Goal: Task Accomplishment & Management: Use online tool/utility

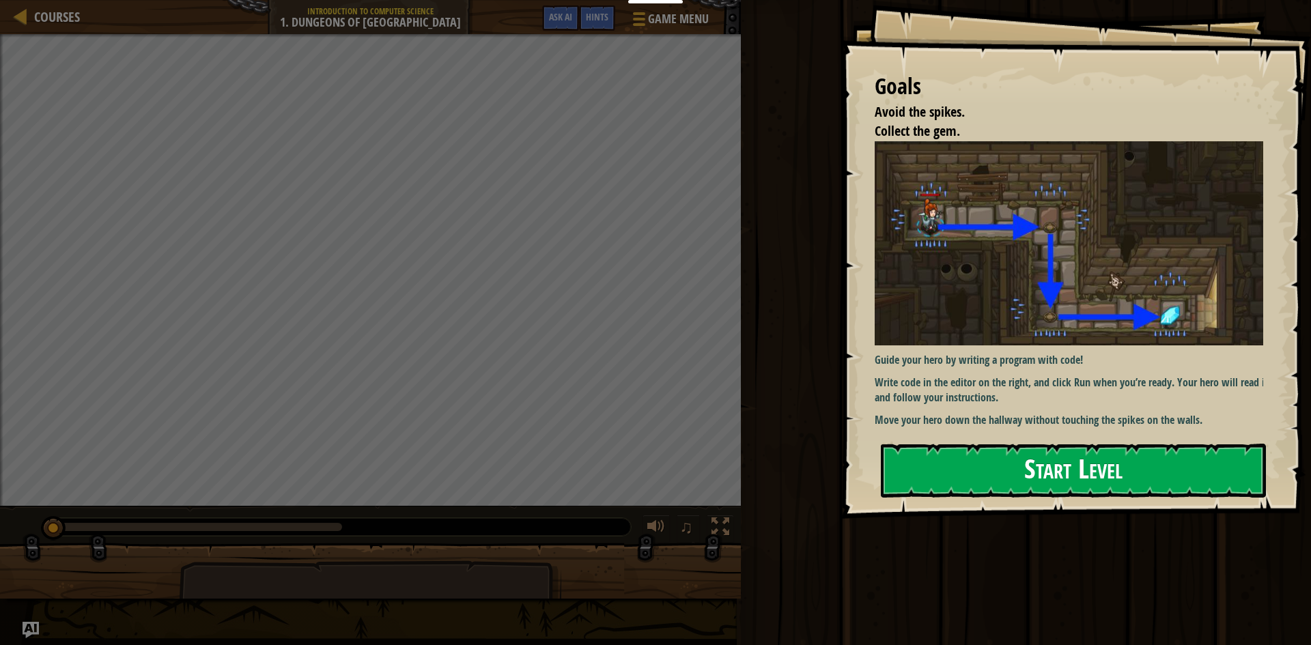
click at [1007, 461] on button "Start Level" at bounding box center [1073, 471] width 385 height 54
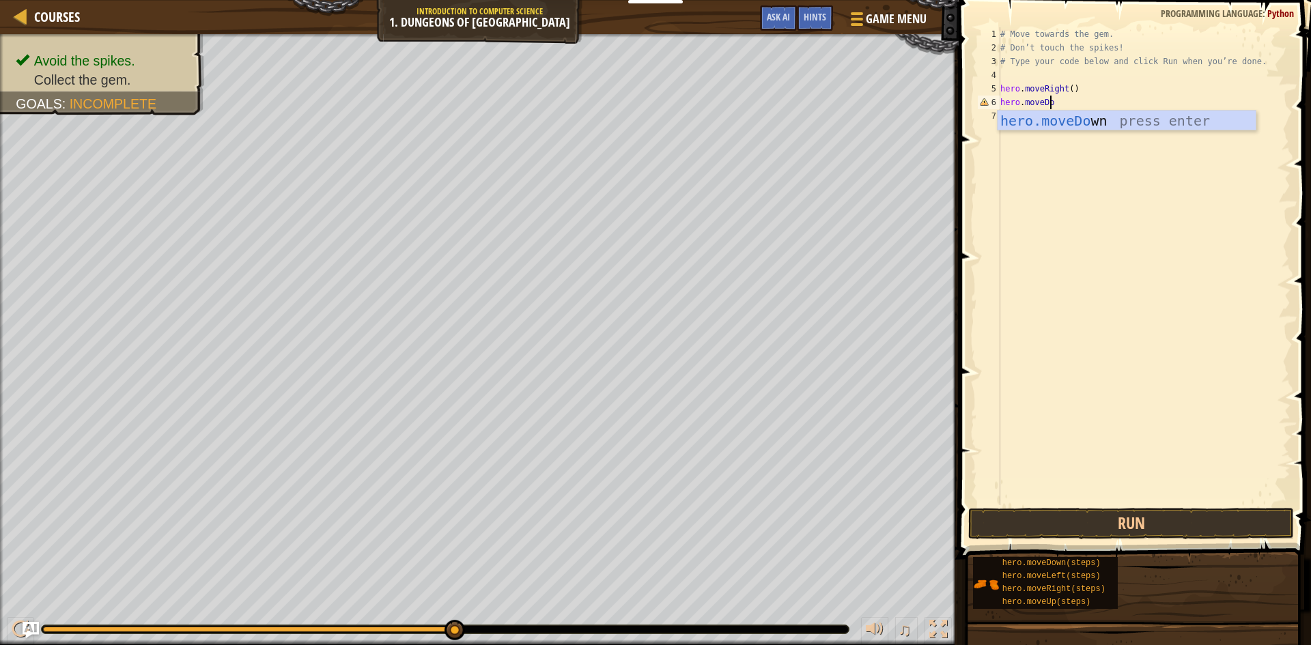
scroll to position [6, 4]
type textarea "hero.moveDown"
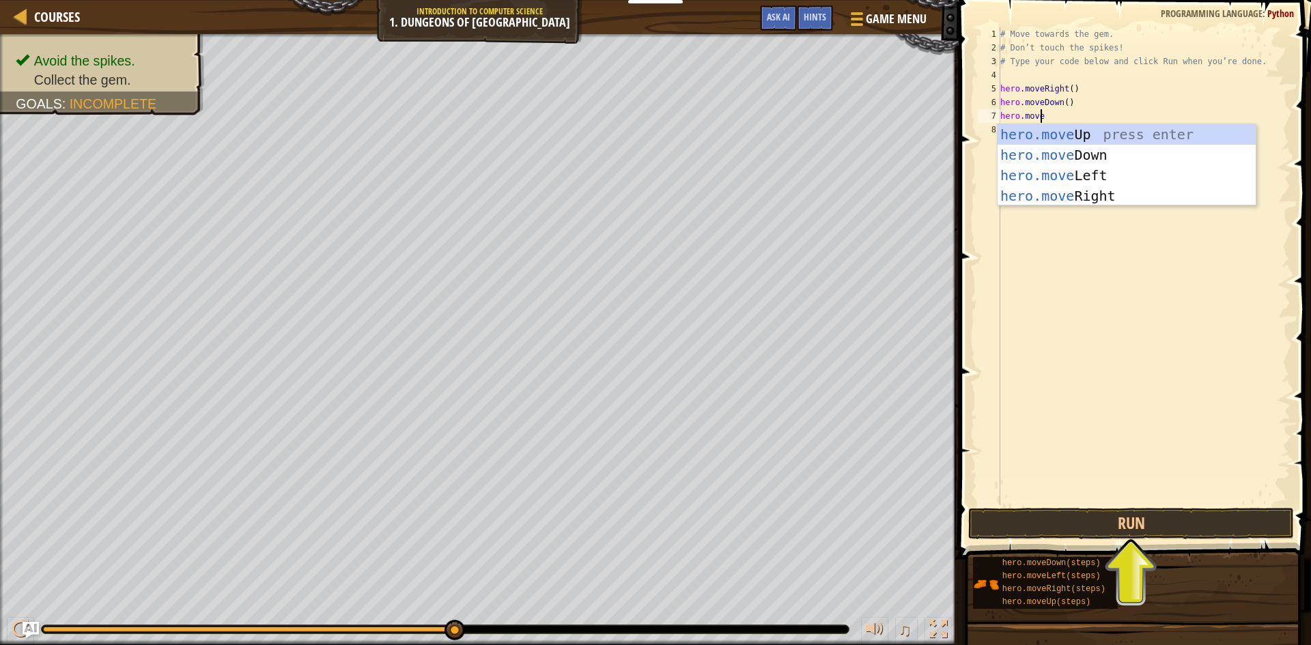
scroll to position [6, 3]
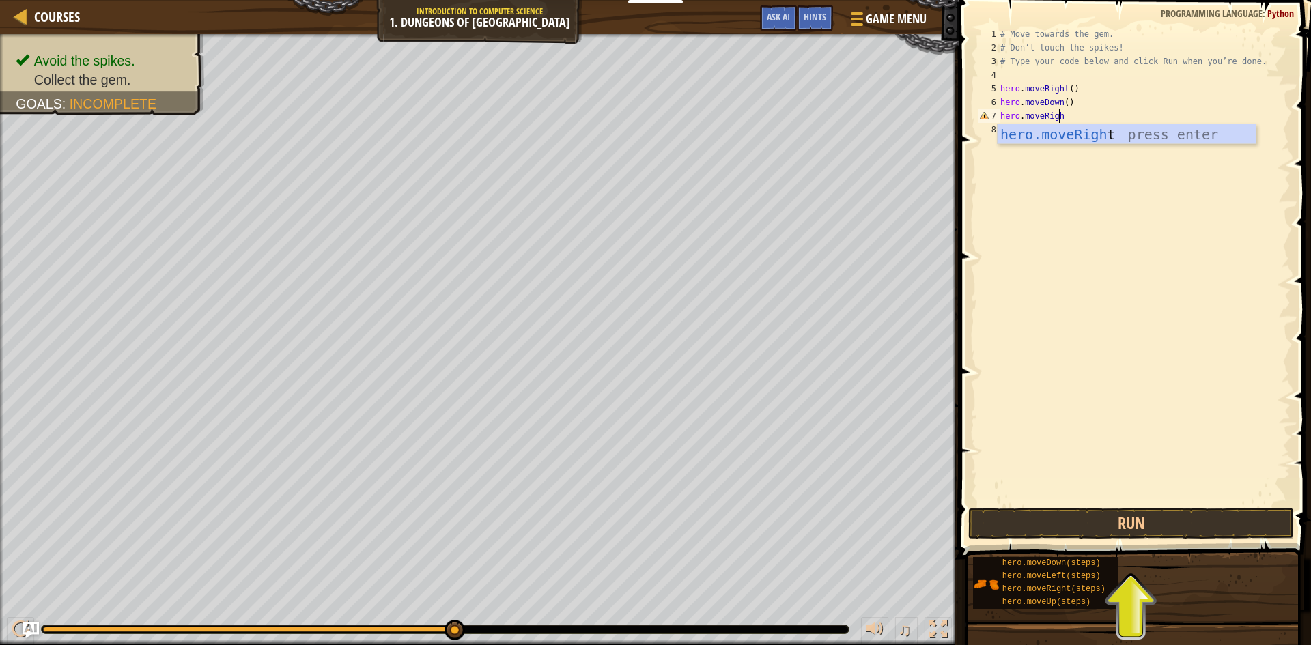
type textarea "hero.moveRight"
click at [1169, 509] on button "Run" at bounding box center [1131, 523] width 326 height 31
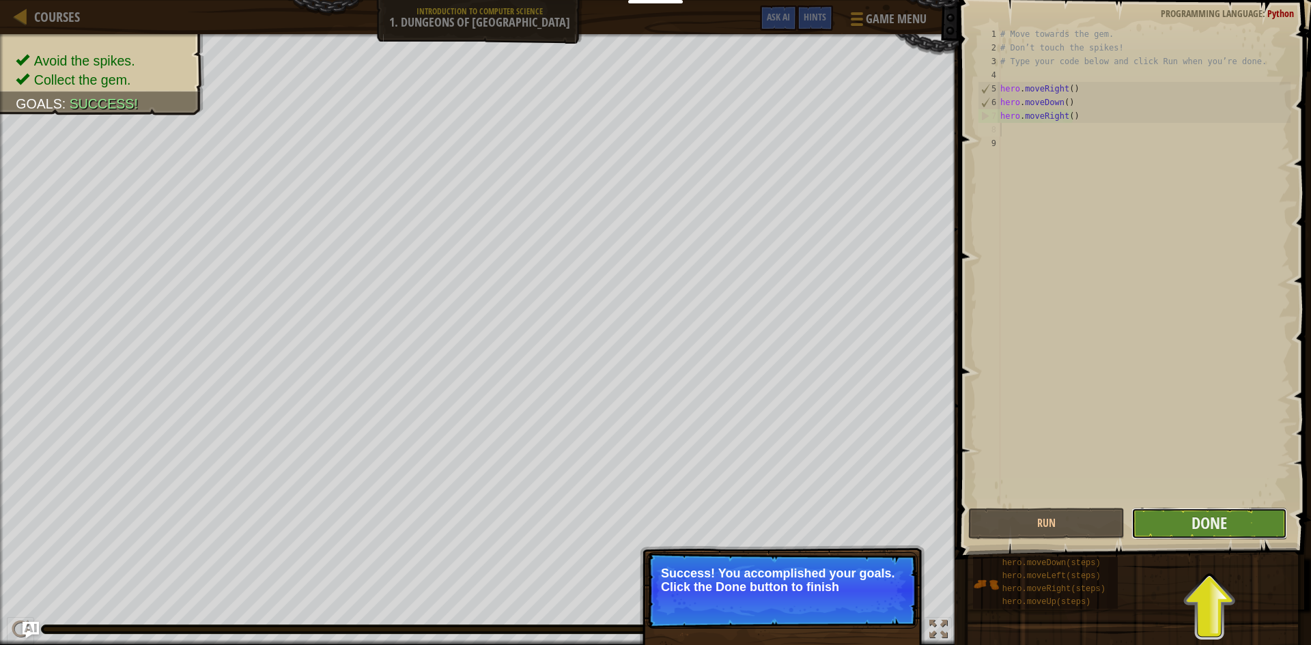
click at [1166, 513] on button "Done" at bounding box center [1209, 523] width 156 height 31
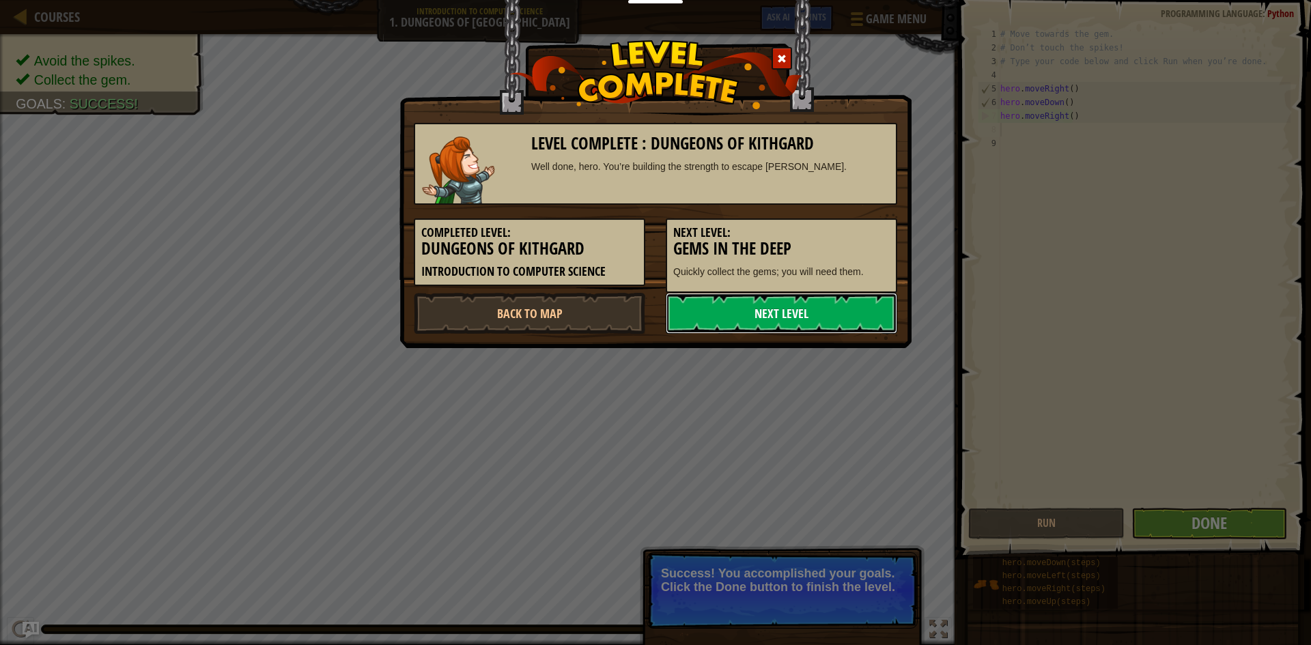
click at [769, 320] on link "Next Level" at bounding box center [781, 313] width 231 height 41
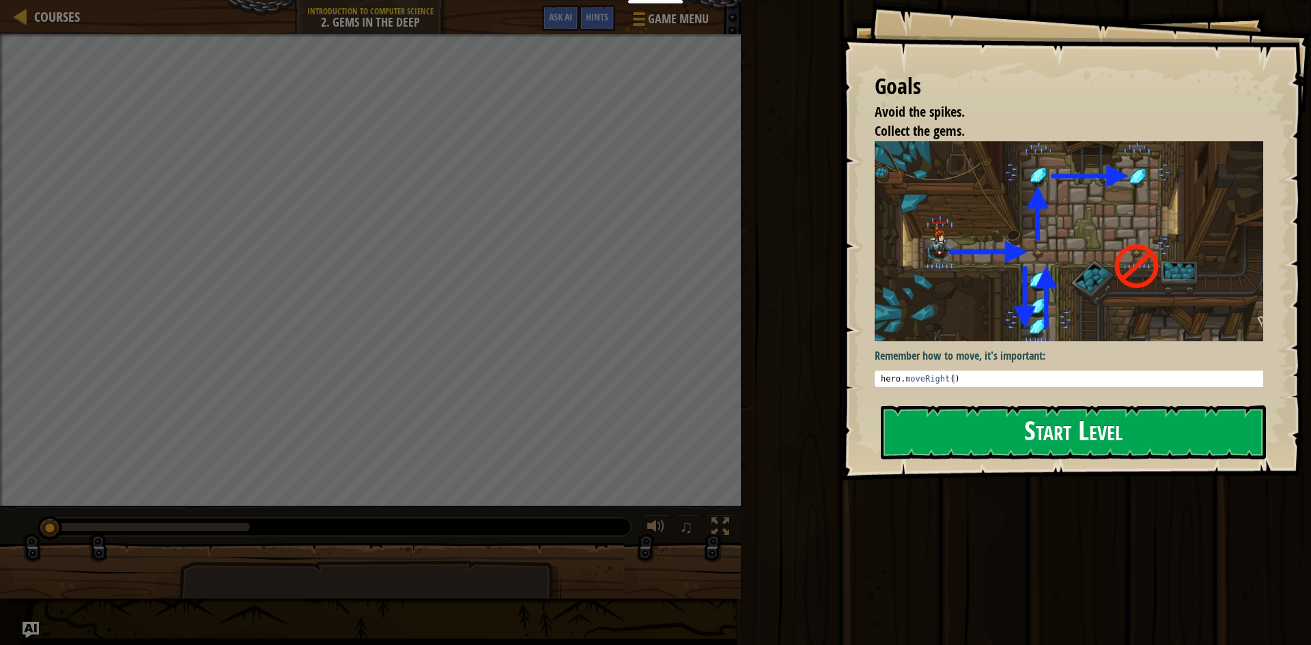
click at [1044, 433] on button "Start Level" at bounding box center [1073, 432] width 385 height 54
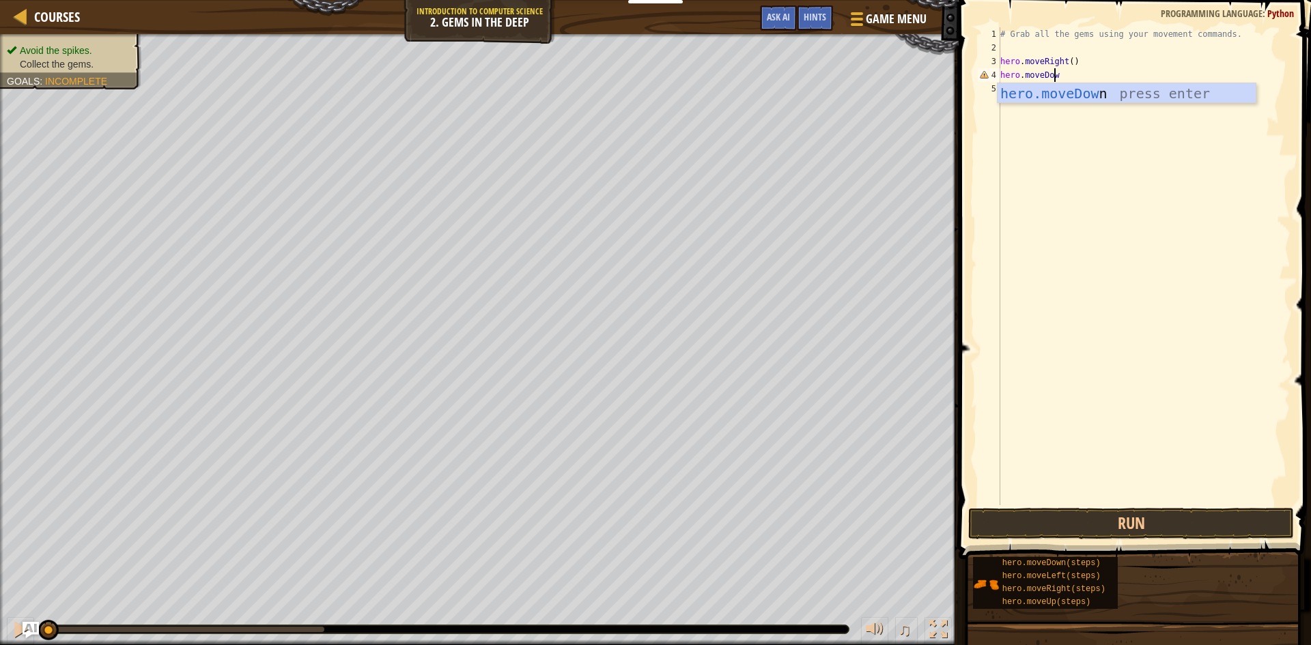
scroll to position [6, 4]
type textarea "hero.moveDown"
type textarea "Hero.moveUp(2)"
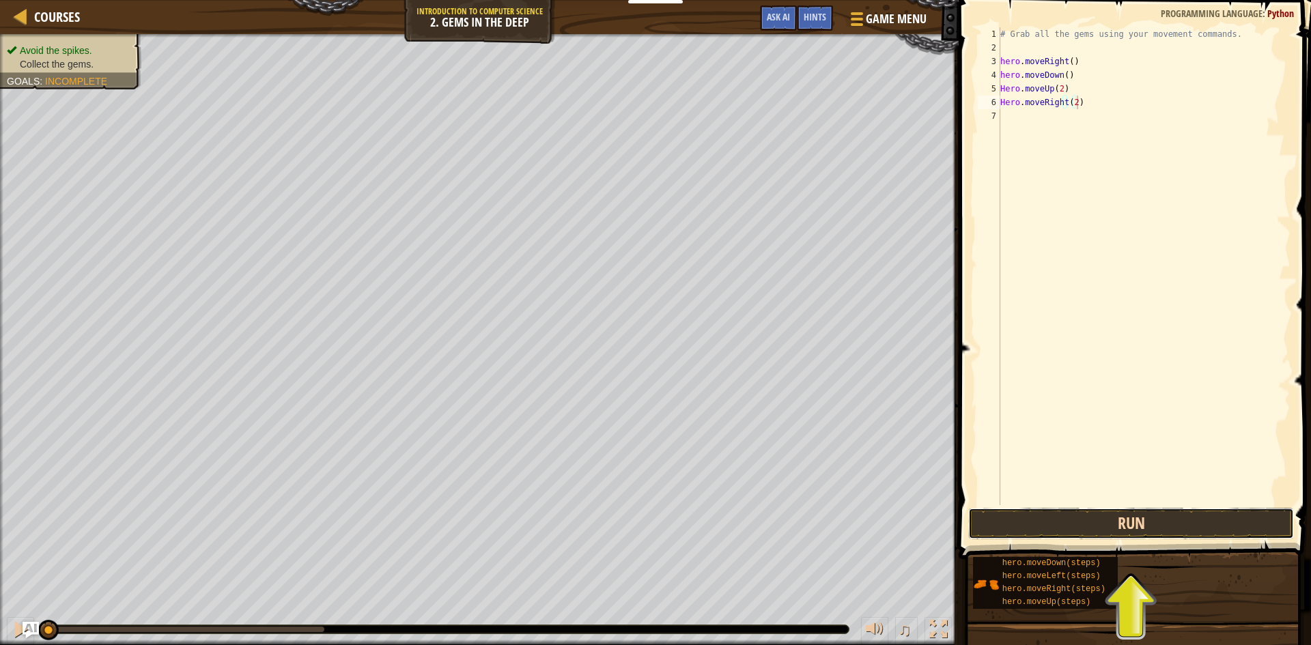
click at [1145, 534] on button "Run" at bounding box center [1131, 523] width 326 height 31
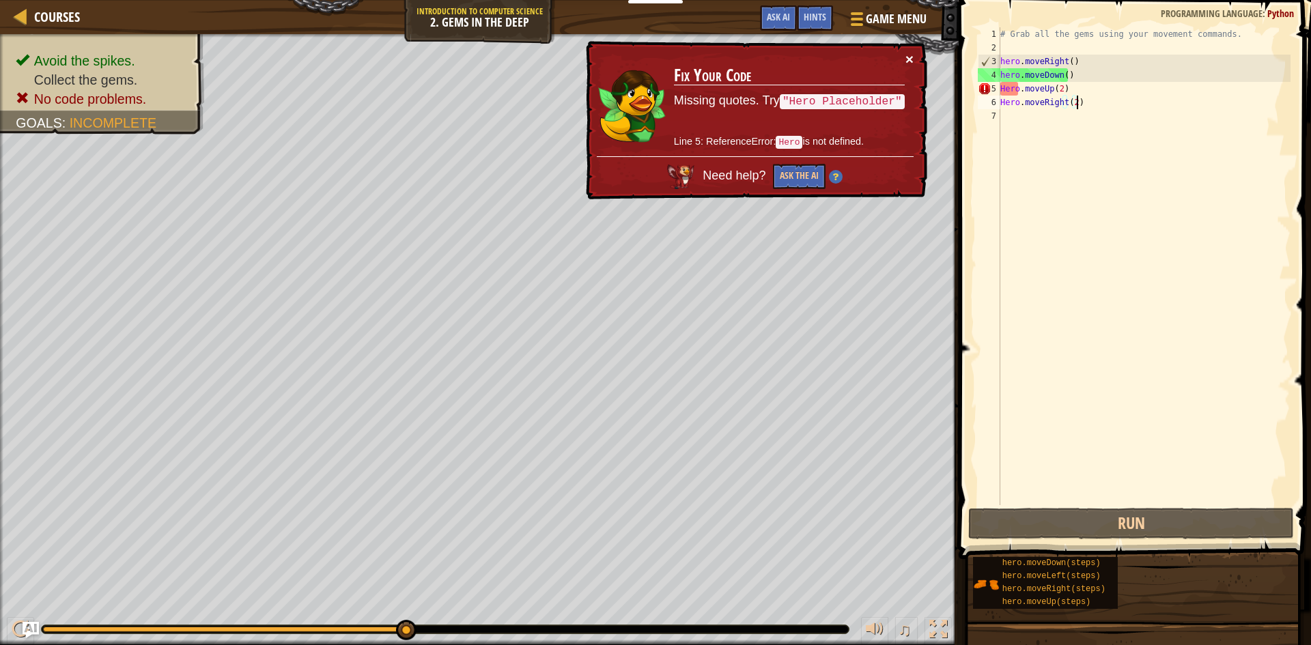
click at [913, 61] on button "×" at bounding box center [909, 59] width 8 height 14
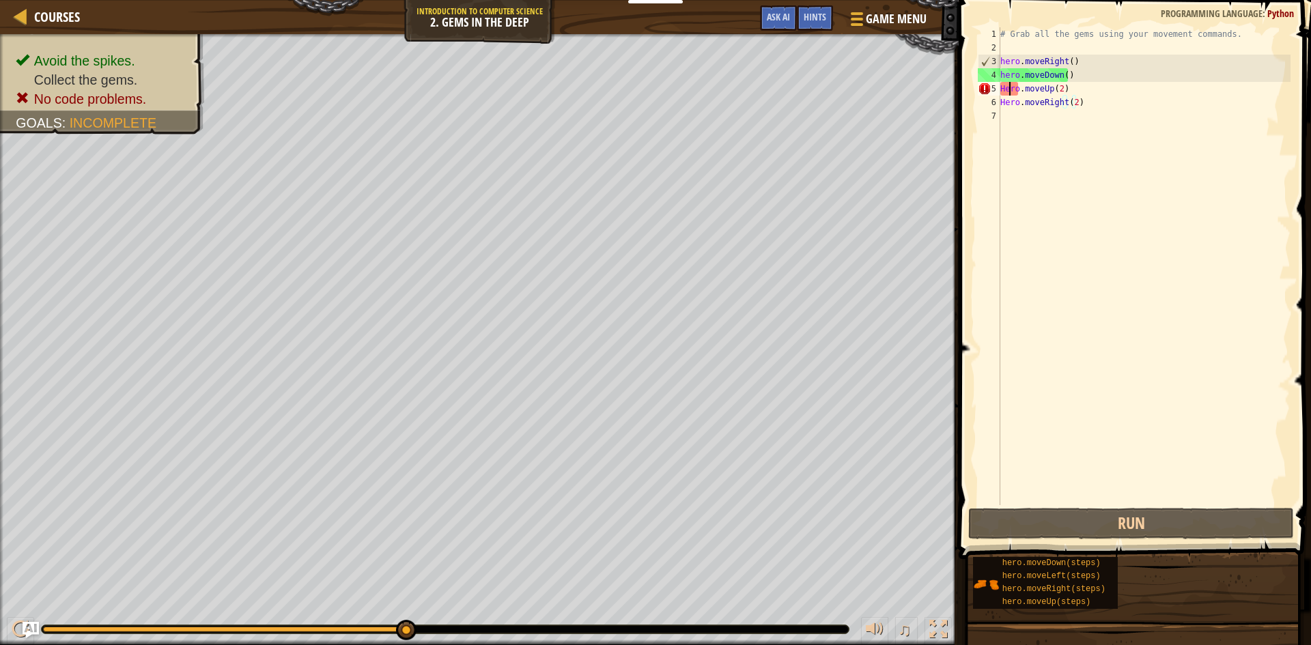
click at [1008, 94] on div "# Grab all the gems using your movement commands. hero . moveRight ( ) hero . m…" at bounding box center [1143, 279] width 293 height 505
click at [1005, 93] on div "# Grab all the gems using your movement commands. hero . moveRight ( ) hero . m…" at bounding box center [1143, 279] width 293 height 505
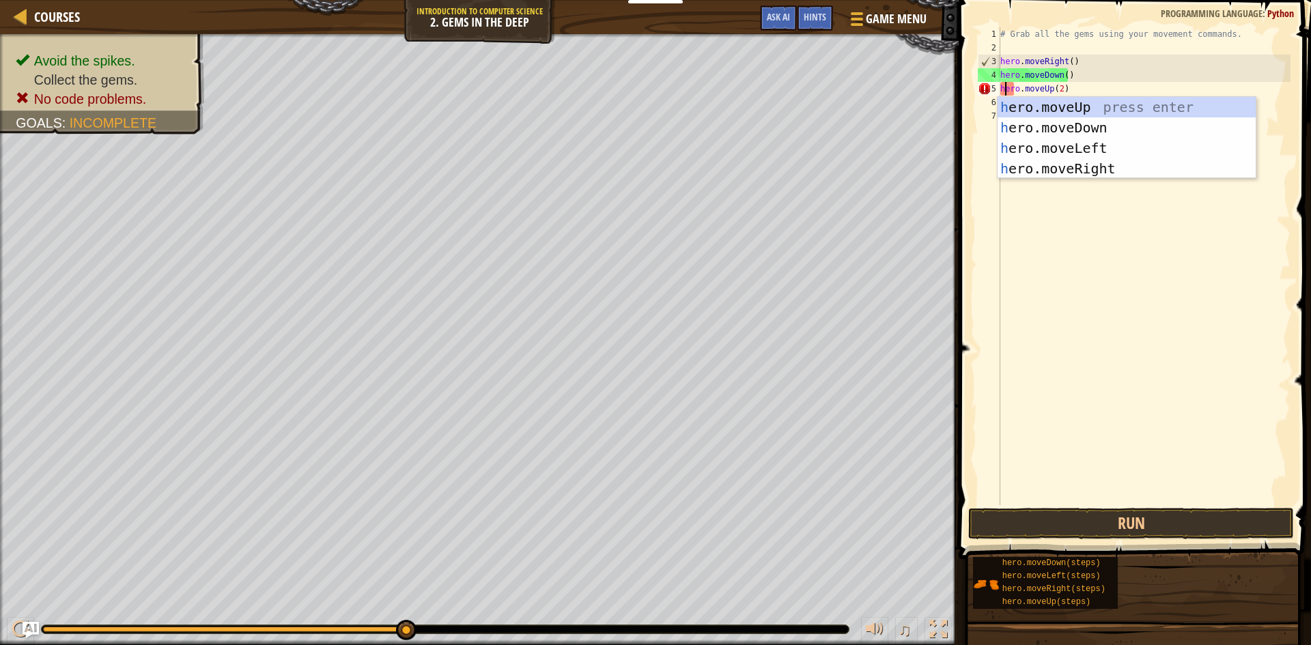
scroll to position [6, 1]
click at [1088, 68] on div "# Grab all the gems using your movement commands. hero . moveRight ( ) hero . m…" at bounding box center [1143, 279] width 293 height 505
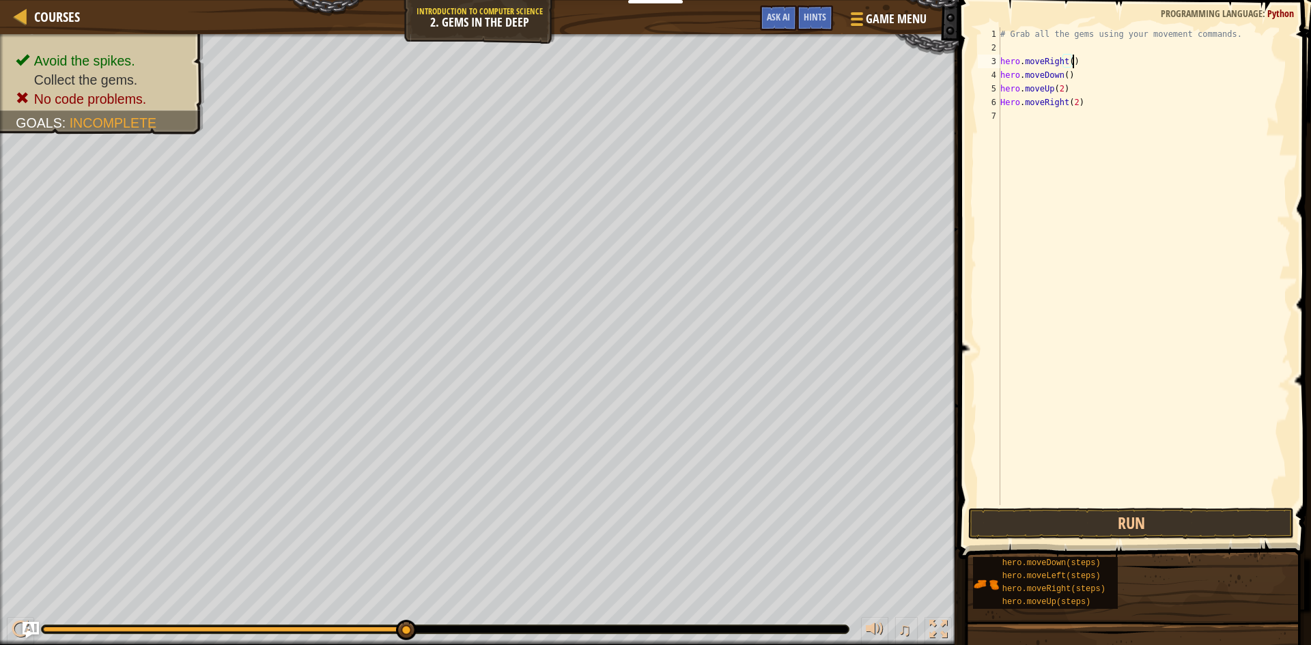
click at [1004, 103] on div "# Grab all the gems using your movement commands. hero . moveRight ( ) hero . m…" at bounding box center [1143, 279] width 293 height 505
type textarea "hero.moveRight(2)"
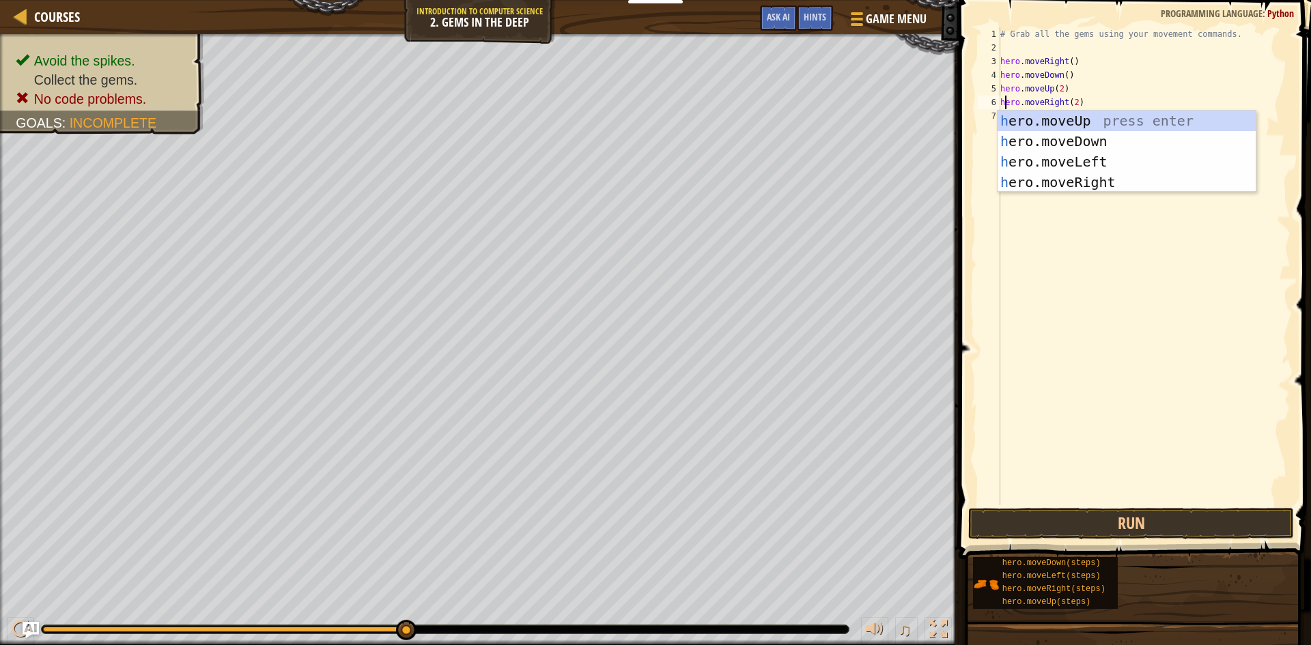
click at [1100, 320] on div "# Grab all the gems using your movement commands. hero . moveRight ( ) hero . m…" at bounding box center [1143, 279] width 293 height 505
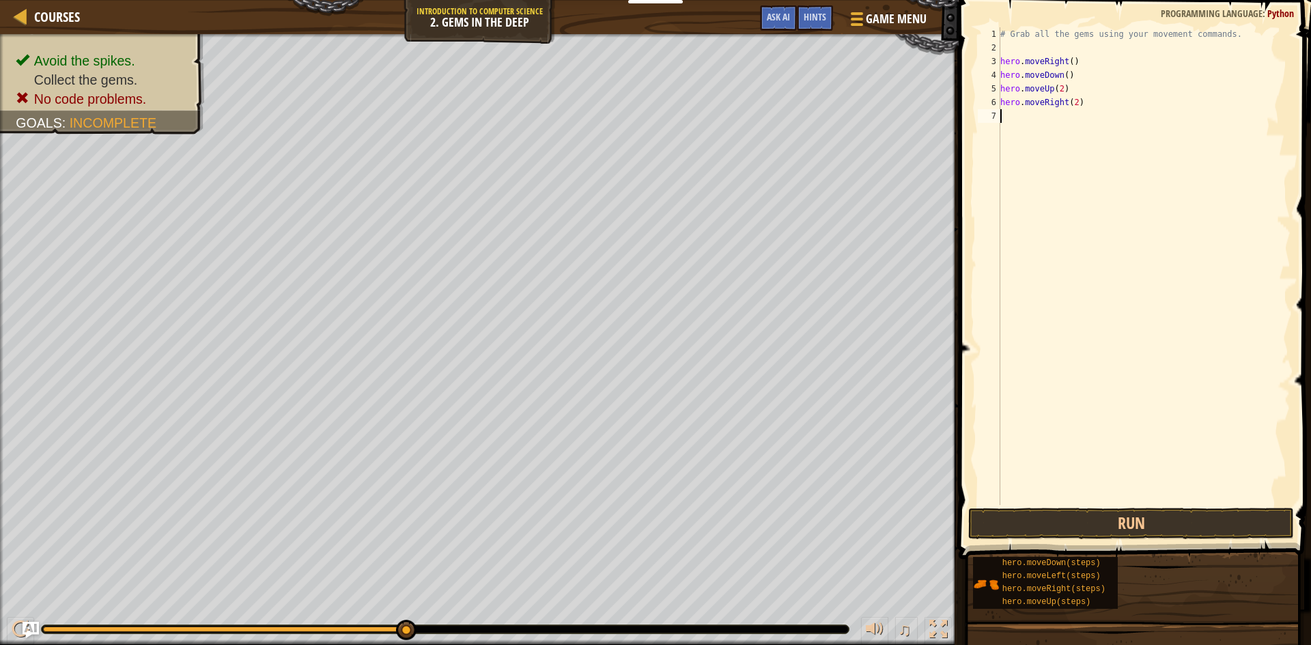
scroll to position [6, 0]
click at [1042, 515] on button "Run" at bounding box center [1131, 523] width 326 height 31
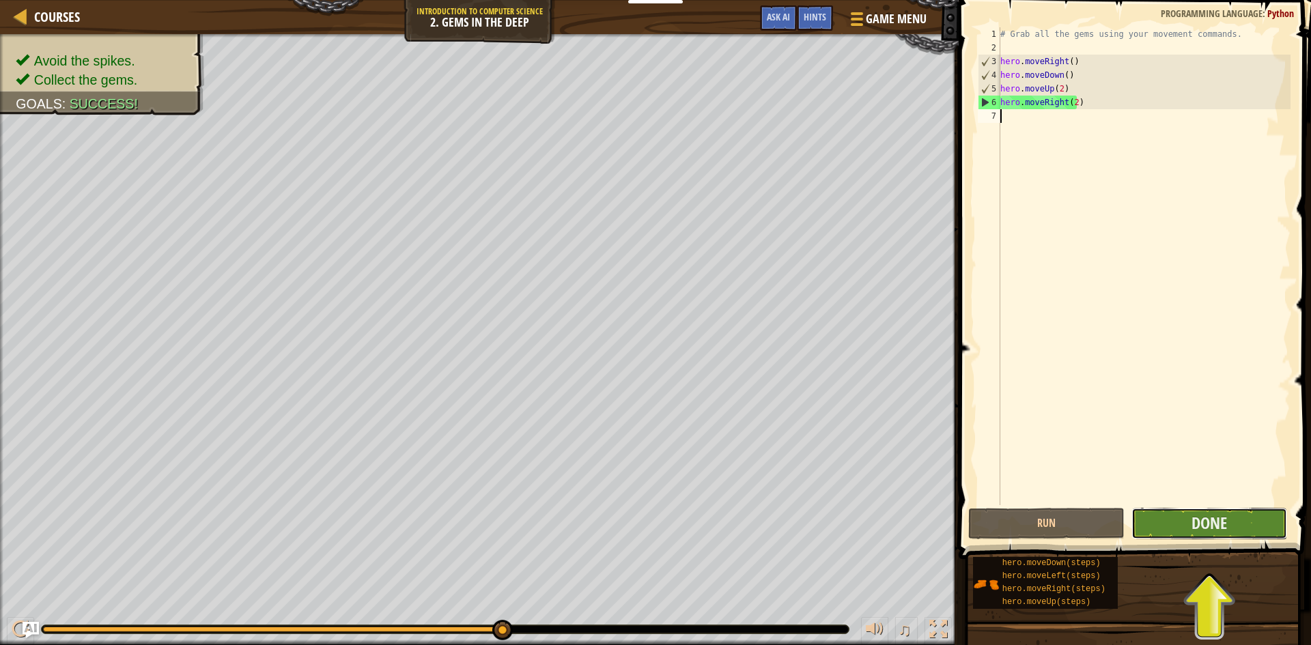
click at [1175, 526] on button "Done" at bounding box center [1209, 523] width 156 height 31
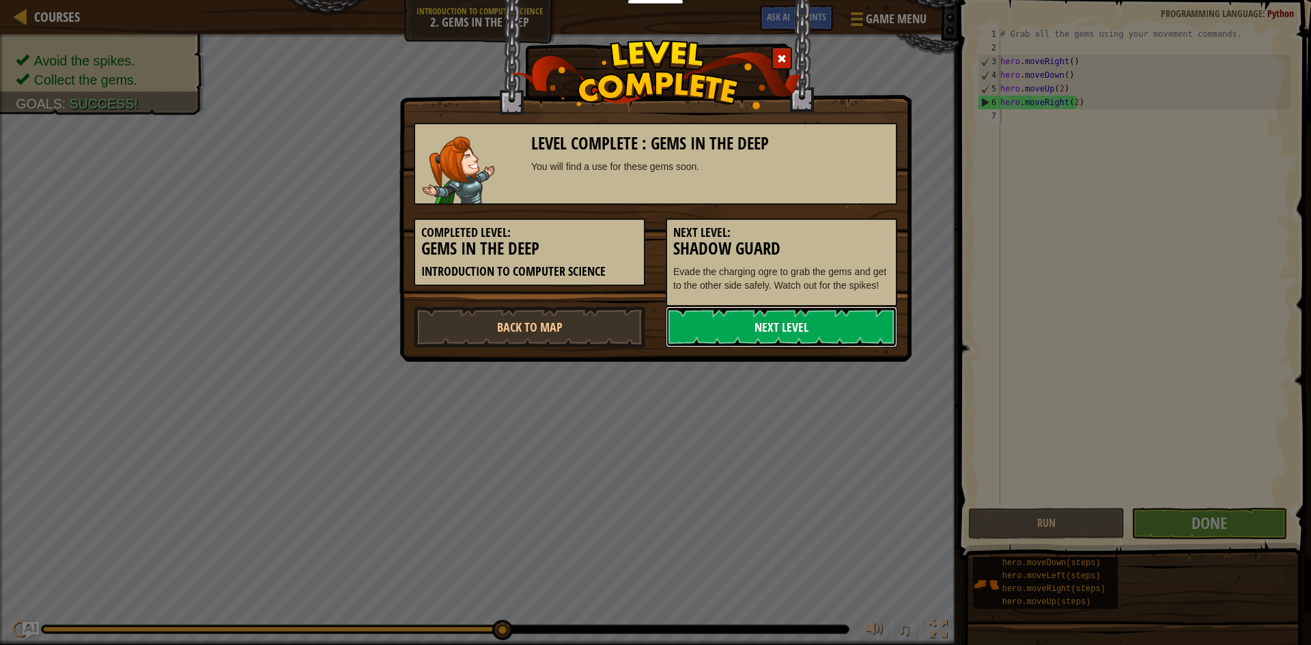
click at [786, 320] on link "Next Level" at bounding box center [781, 326] width 231 height 41
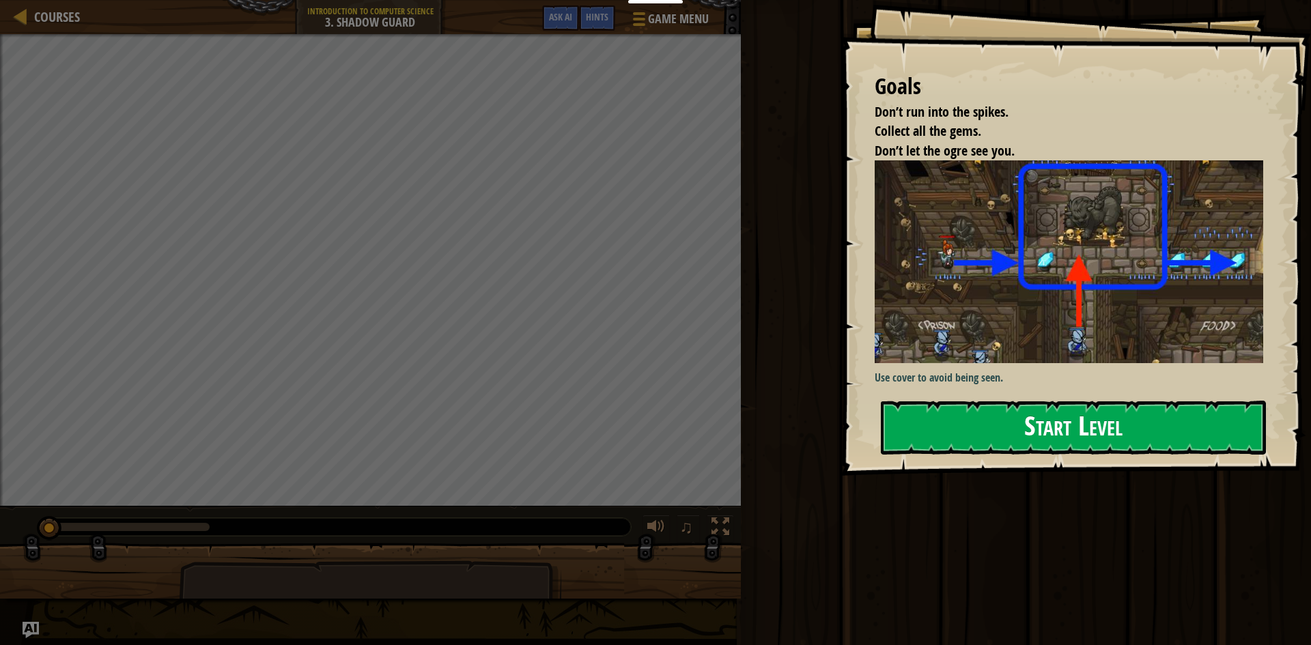
click at [1029, 414] on button "Start Level" at bounding box center [1073, 428] width 385 height 54
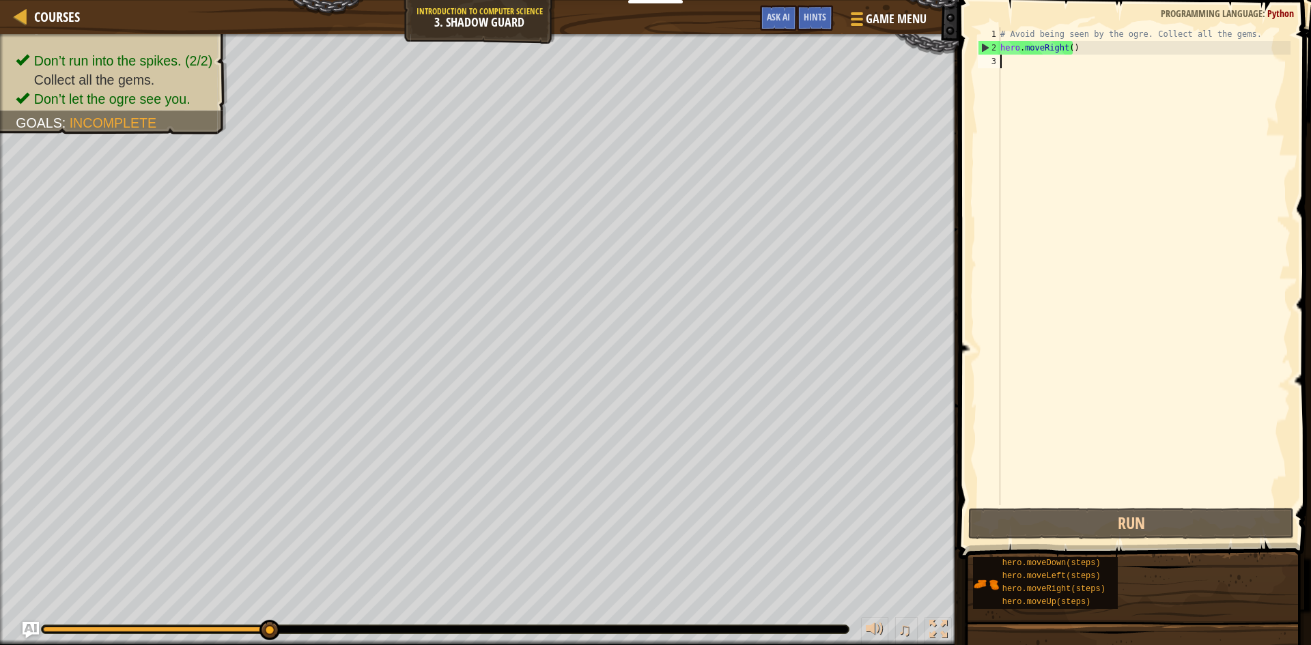
click at [1016, 66] on div "# Avoid being seen by the ogre. Collect all the gems. hero . moveRight ( )" at bounding box center [1143, 279] width 293 height 505
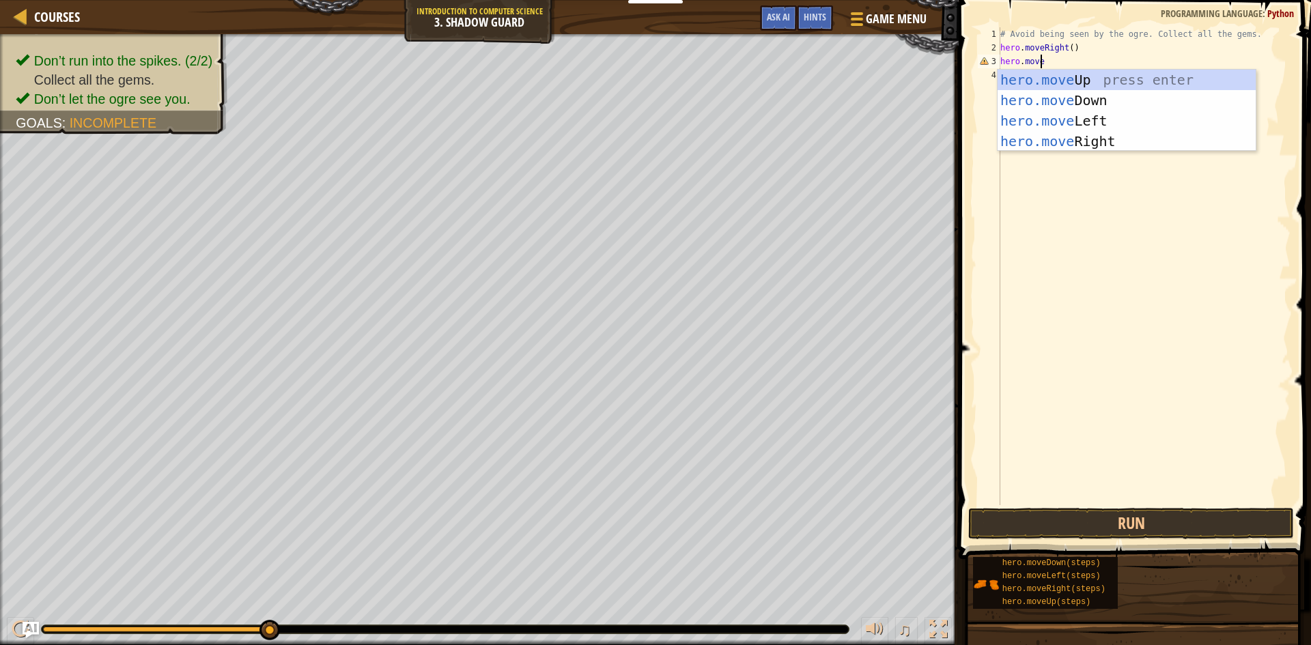
scroll to position [6, 3]
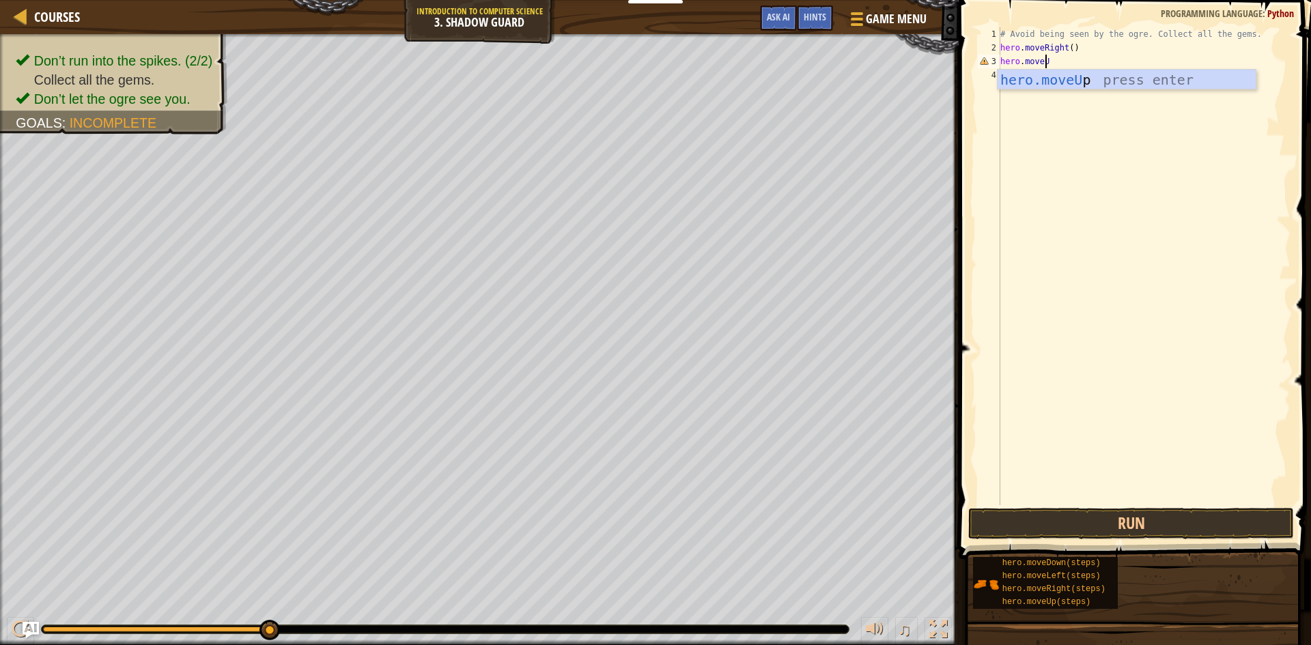
type textarea "hero.moveUp"
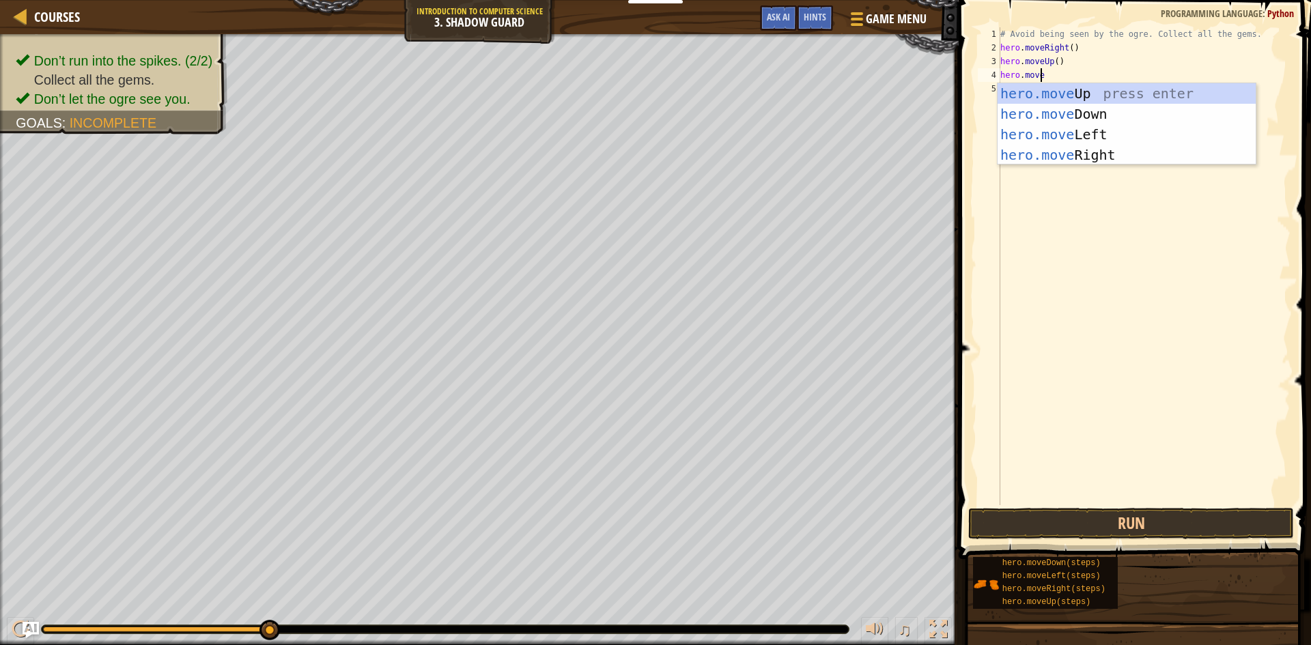
scroll to position [6, 3]
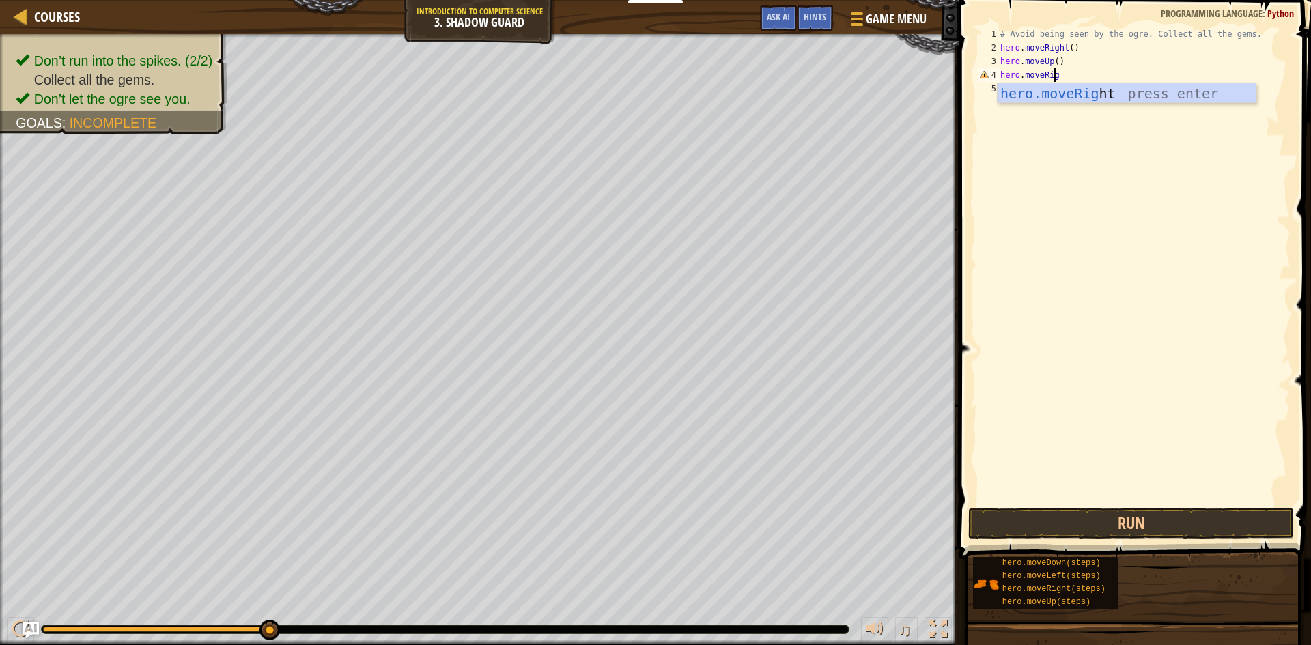
type textarea "hero.moveRight"
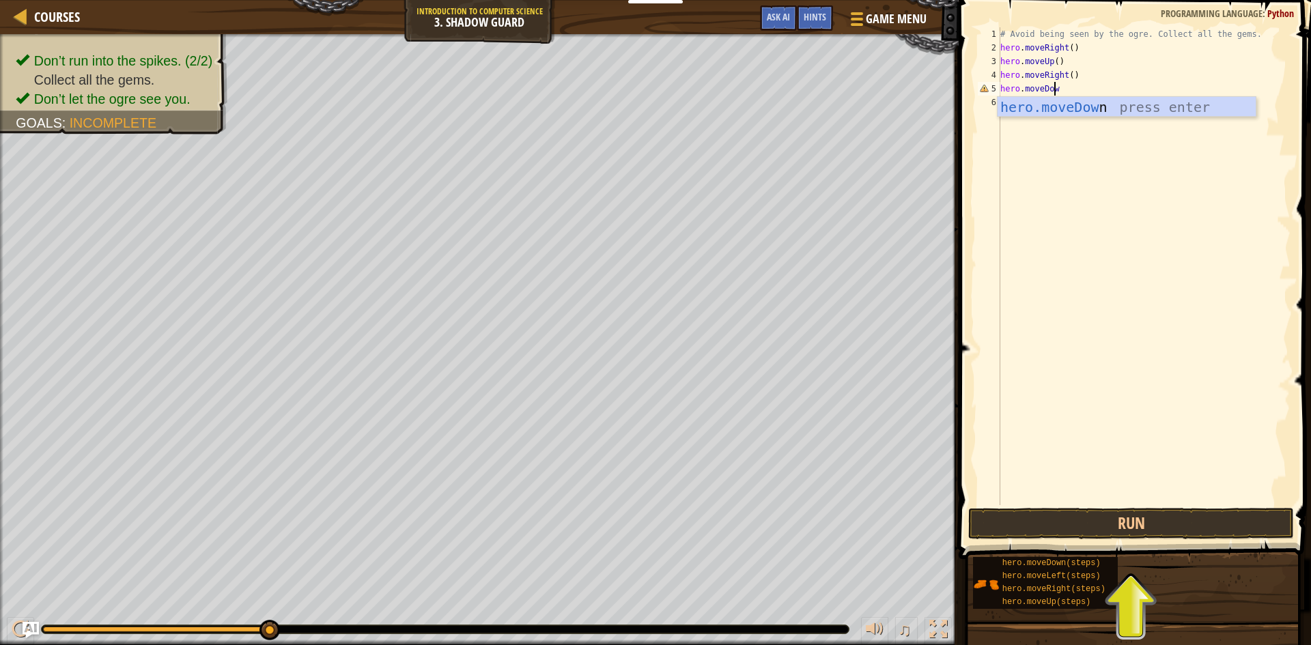
scroll to position [6, 4]
type textarea "hero.moveDown"
click at [1048, 517] on button "Run" at bounding box center [1131, 523] width 326 height 31
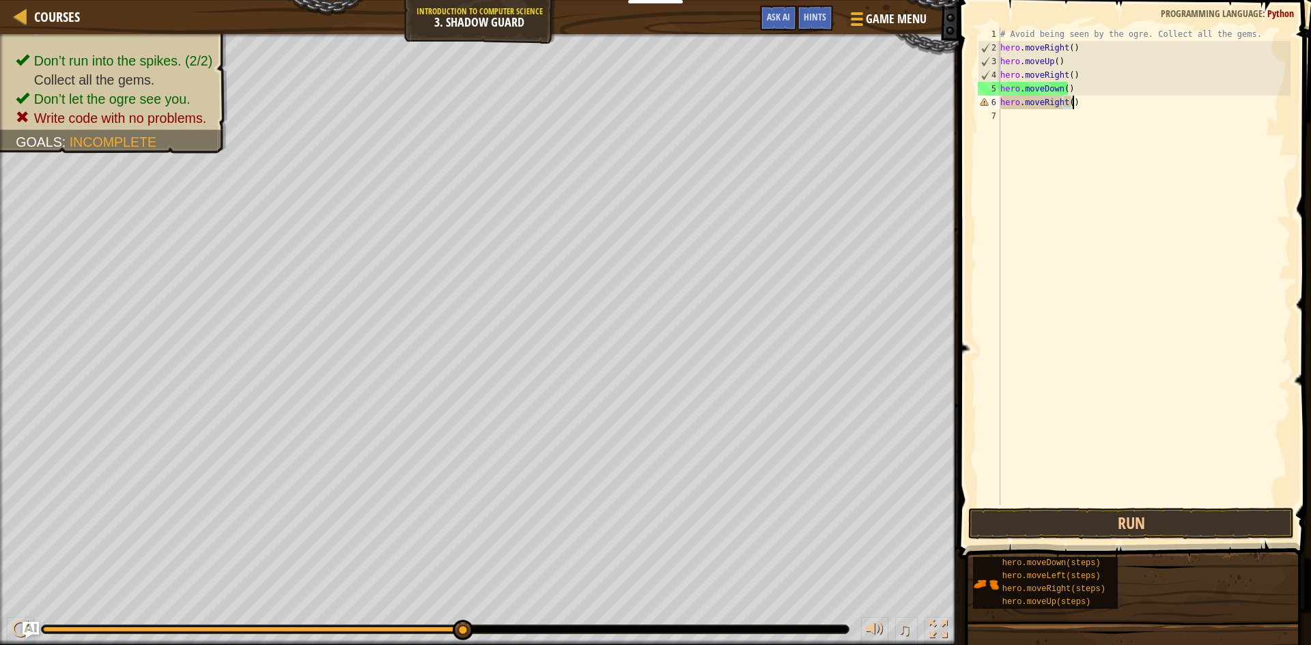
scroll to position [6, 5]
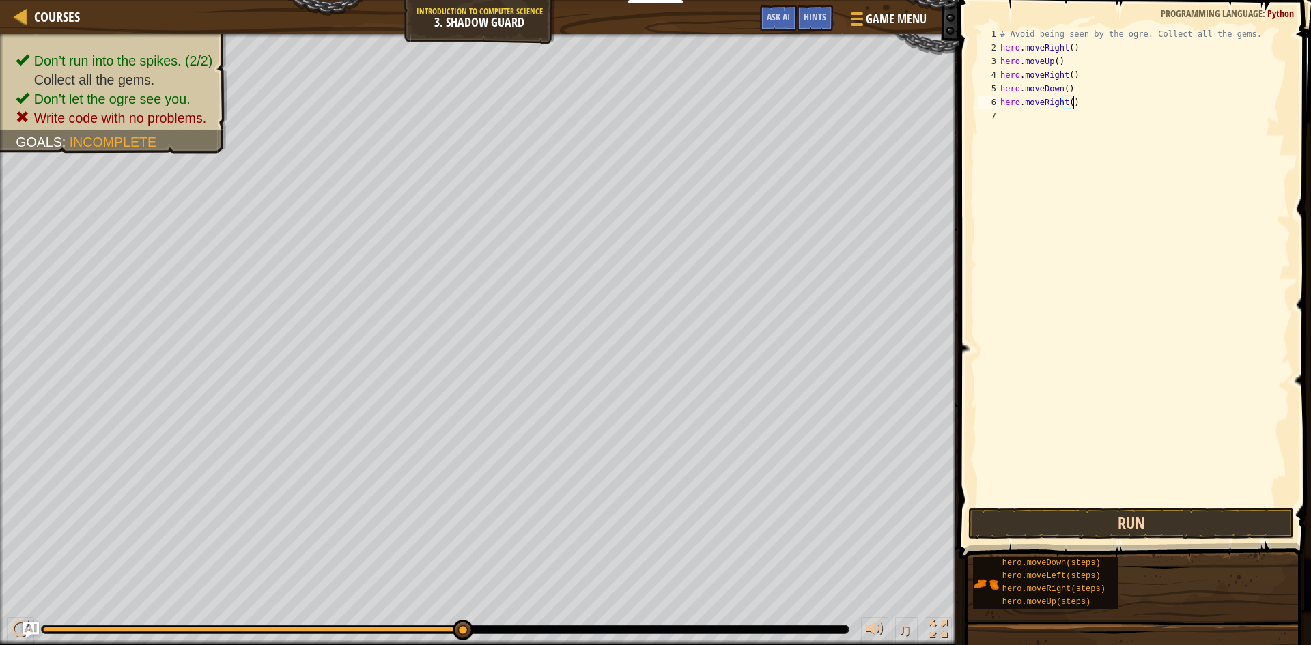
type textarea "hero.moveRight()"
click at [1088, 526] on button "Run" at bounding box center [1131, 523] width 326 height 31
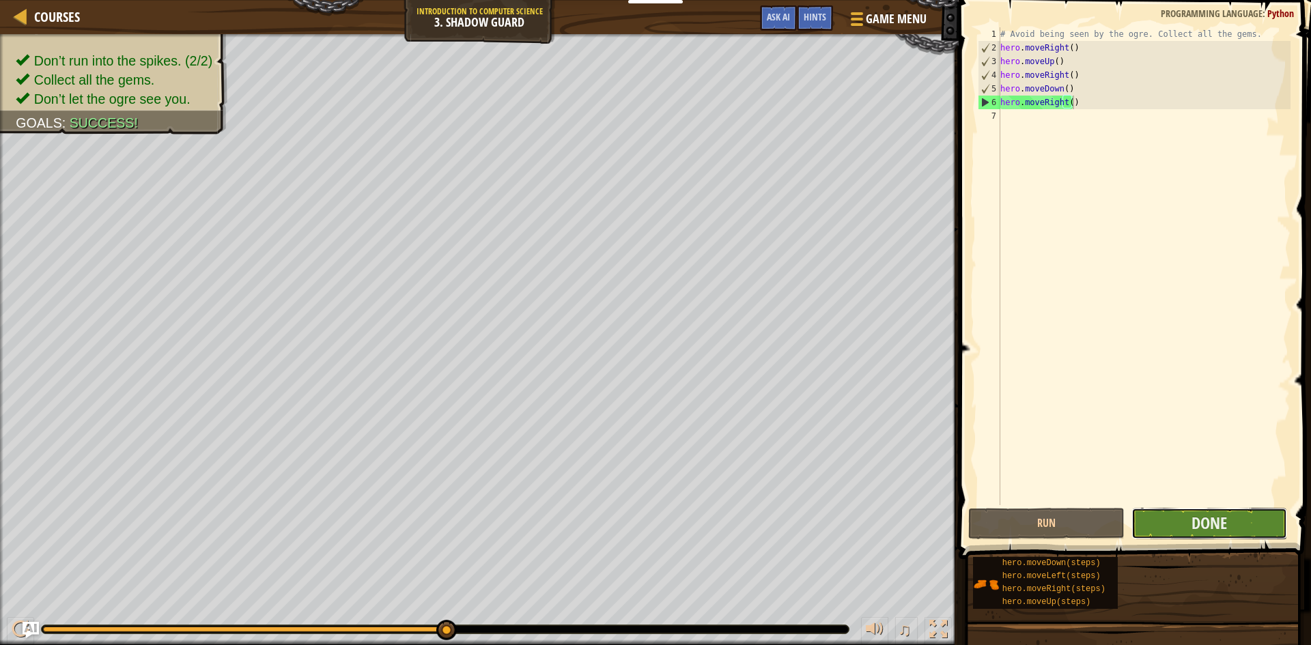
click at [1188, 521] on button "Done" at bounding box center [1209, 523] width 156 height 31
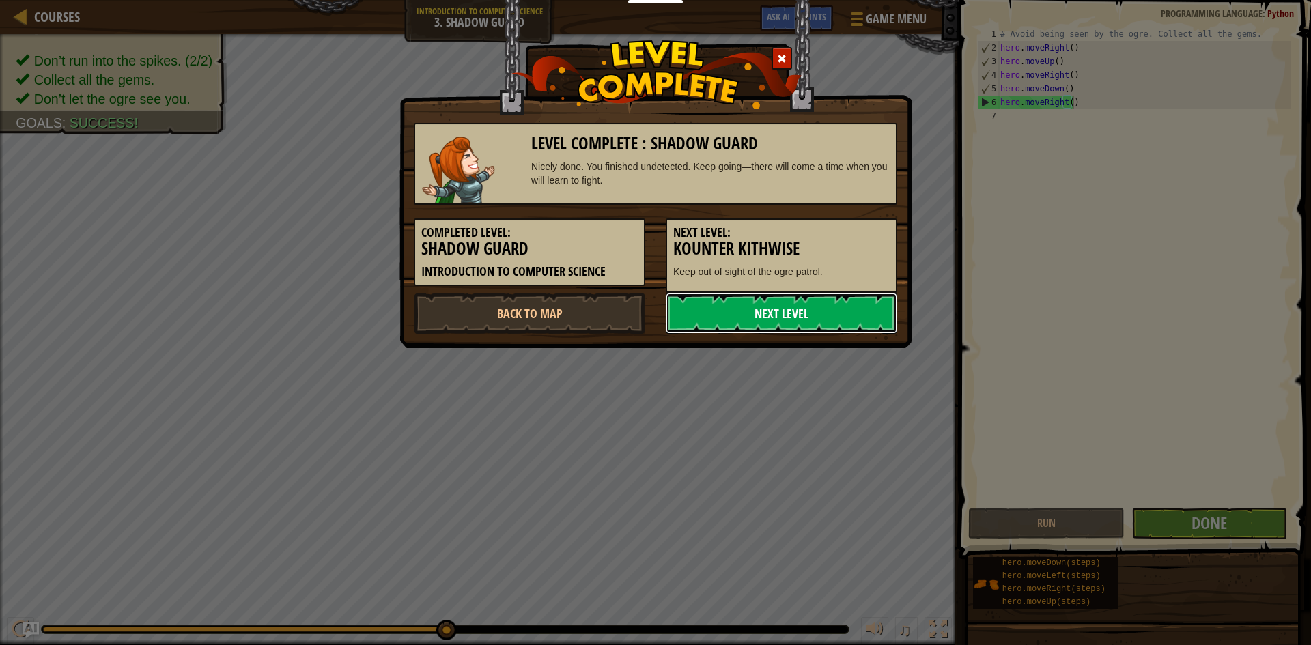
click at [794, 322] on link "Next Level" at bounding box center [781, 313] width 231 height 41
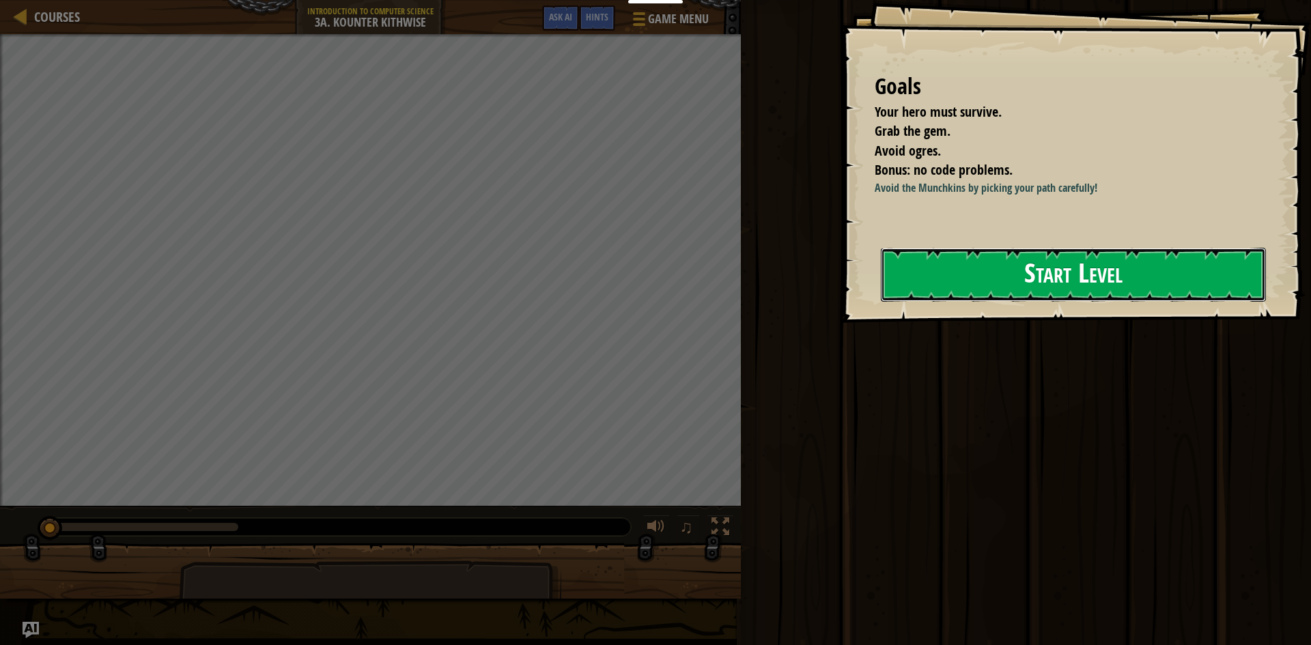
click at [1023, 274] on button "Start Level" at bounding box center [1073, 275] width 385 height 54
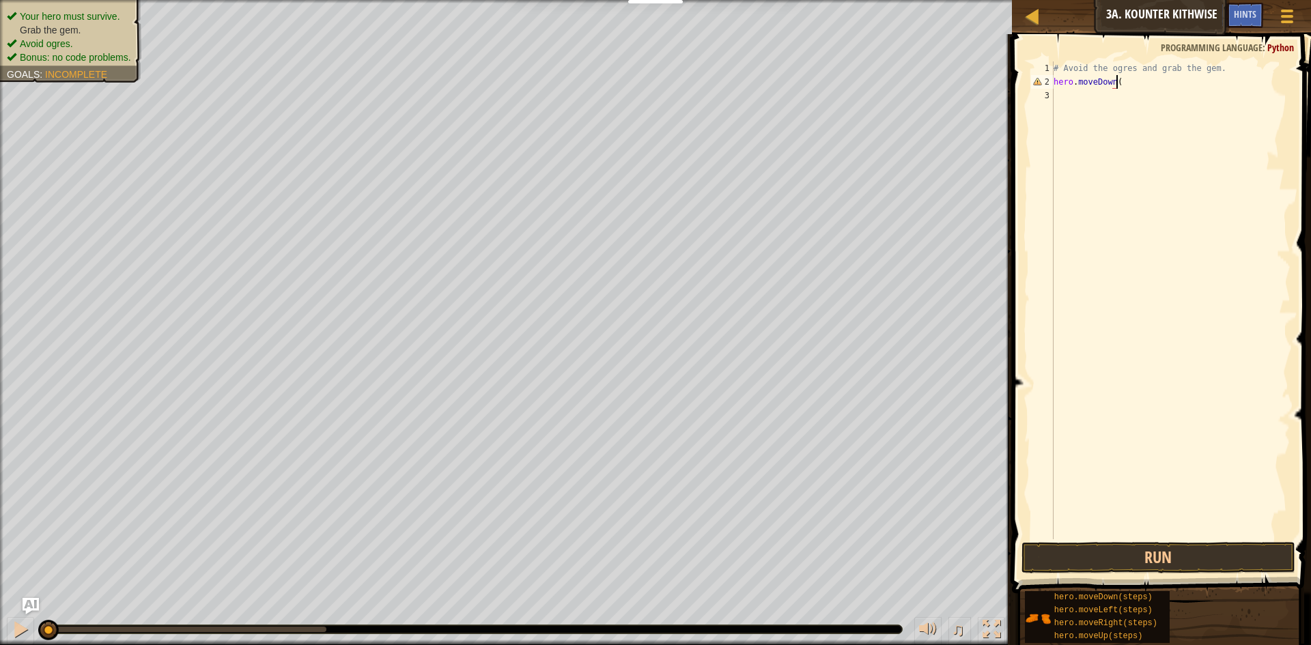
scroll to position [6, 5]
type textarea "hero.moveDown()"
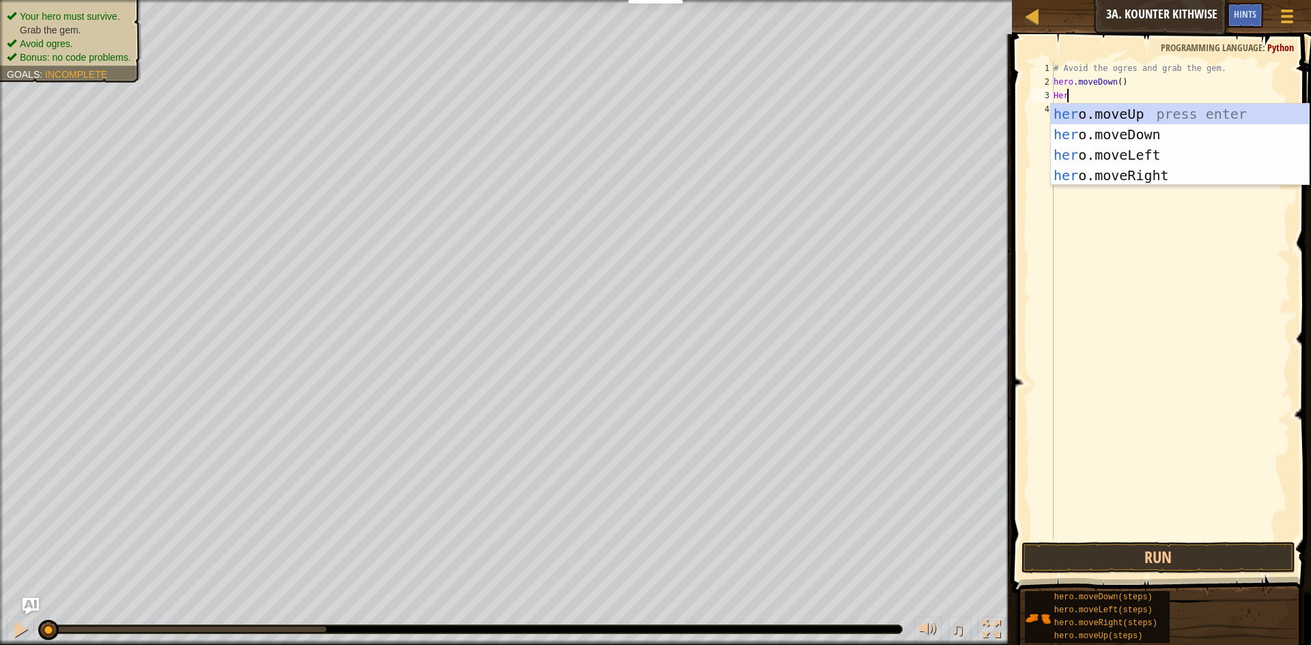
scroll to position [6, 0]
type textarea "H"
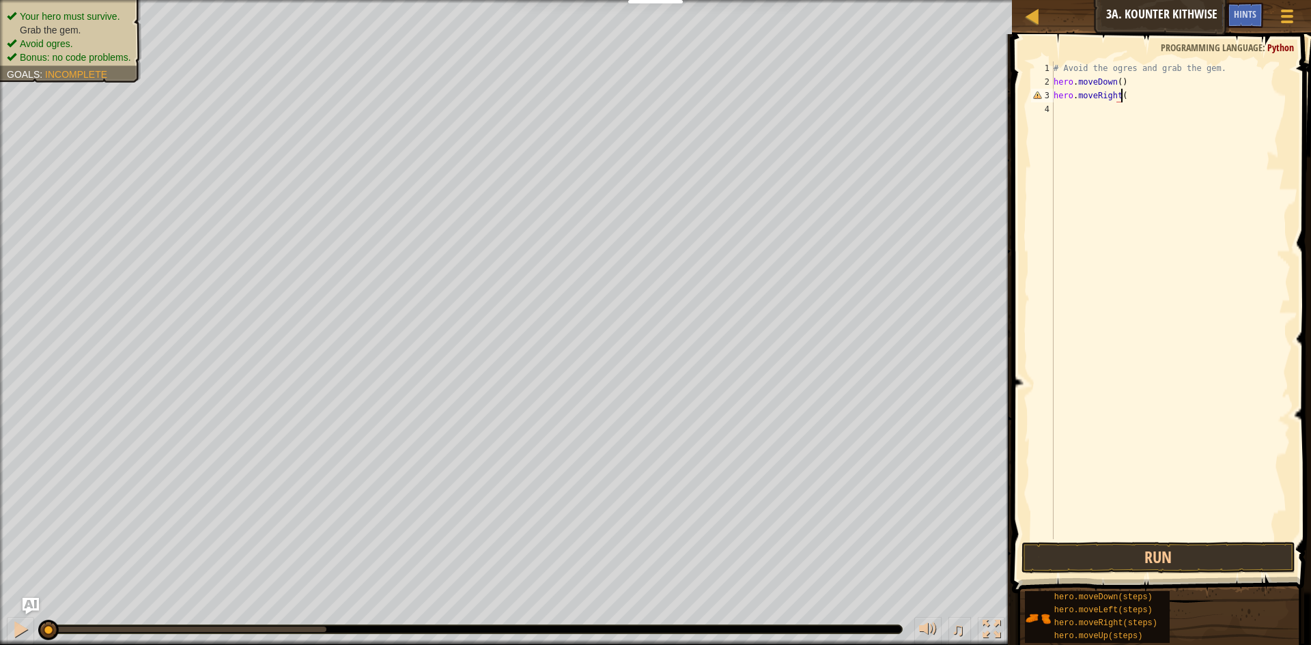
type textarea "hero.moveRight()"
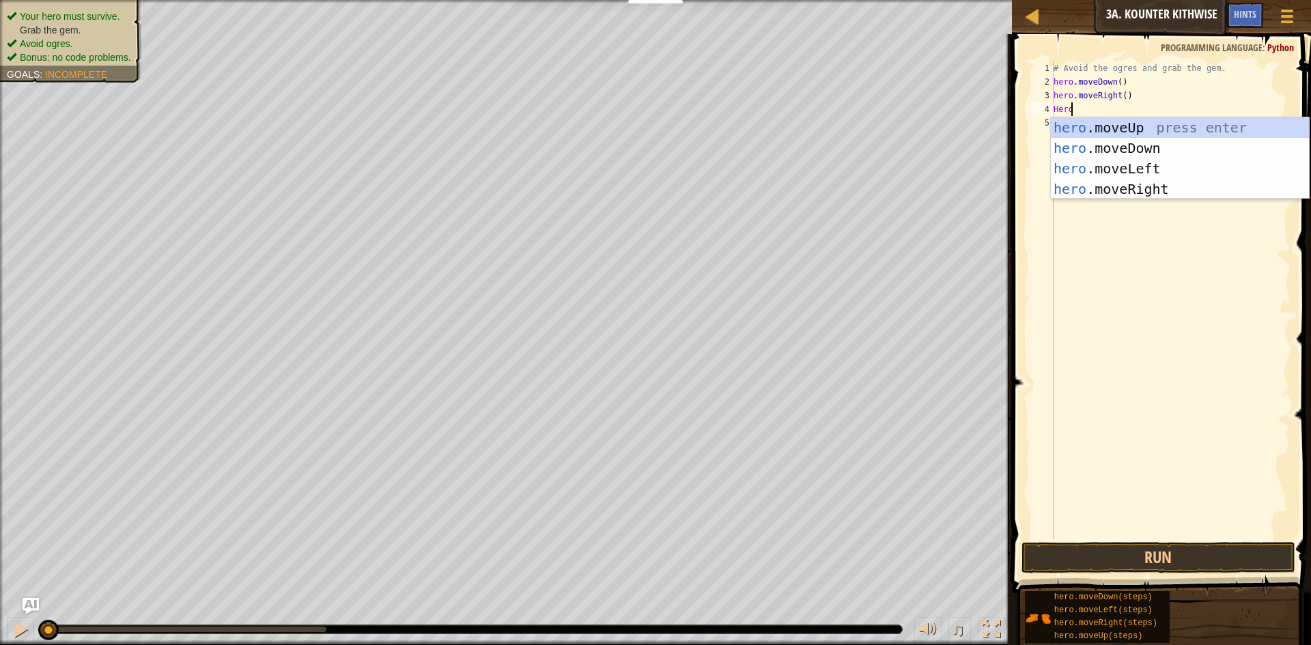
scroll to position [6, 0]
type textarea "H"
type textarea "h"
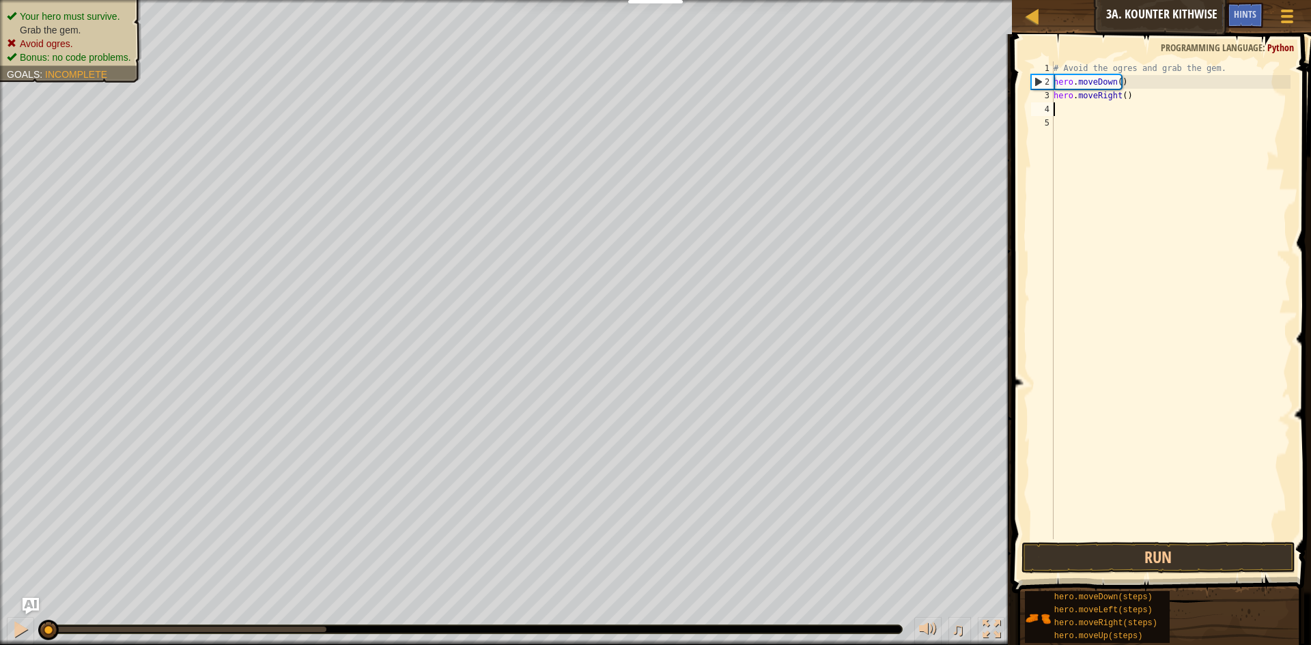
click at [1114, 94] on div "# Avoid the ogres and grab the gem. hero . moveDown ( ) hero . moveRight ( )" at bounding box center [1171, 313] width 240 height 505
click at [1122, 94] on div "# Avoid the ogres and grab the gem. hero . moveDown ( ) hero . moveRight ( )" at bounding box center [1171, 313] width 240 height 505
type textarea "hero.moveRight(2)"
click at [1082, 126] on div "# Avoid the ogres and grab the gem. hero . moveDown ( ) hero . moveRight ( 2 )" at bounding box center [1171, 313] width 240 height 505
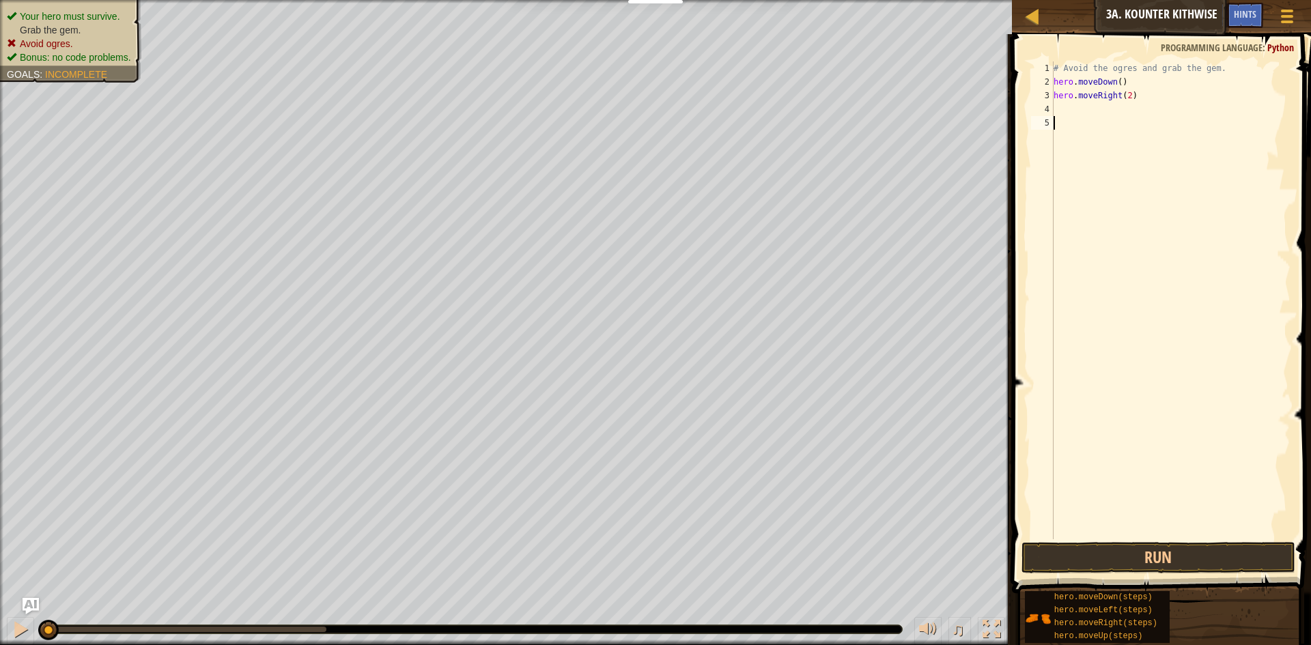
scroll to position [6, 0]
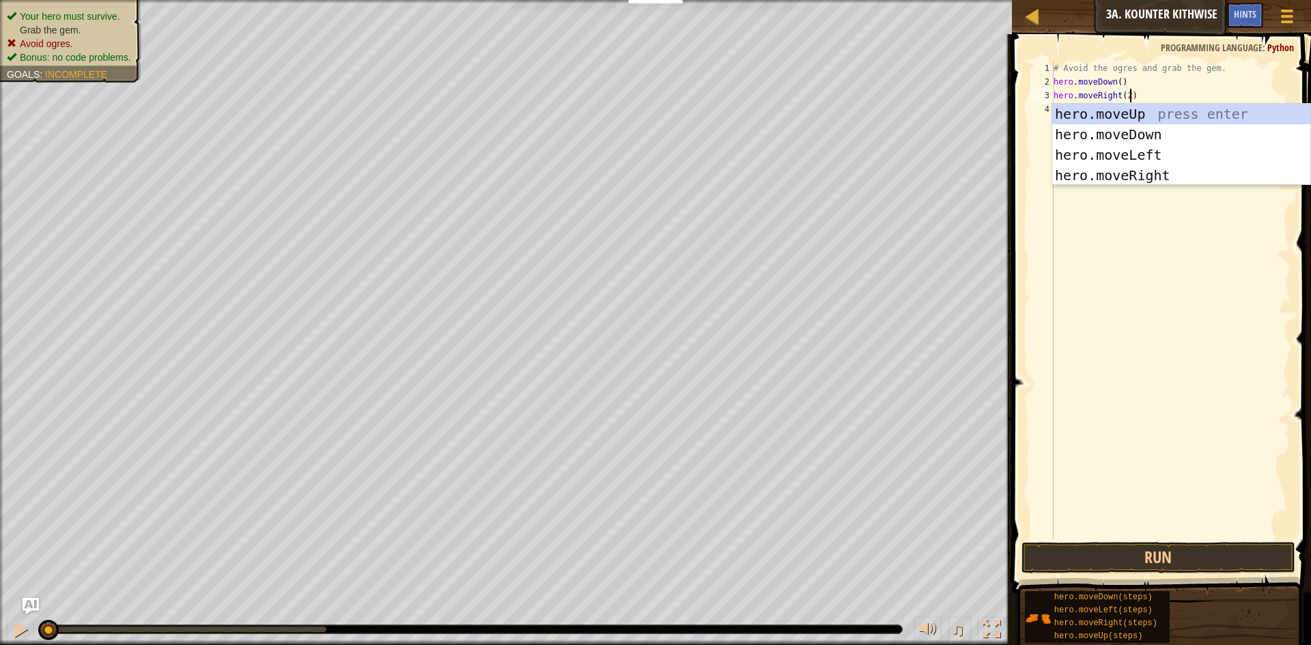
click at [1177, 83] on div "# Avoid the ogres and grab the gem. hero . moveDown ( ) hero . moveRight ( 2 )" at bounding box center [1171, 313] width 240 height 505
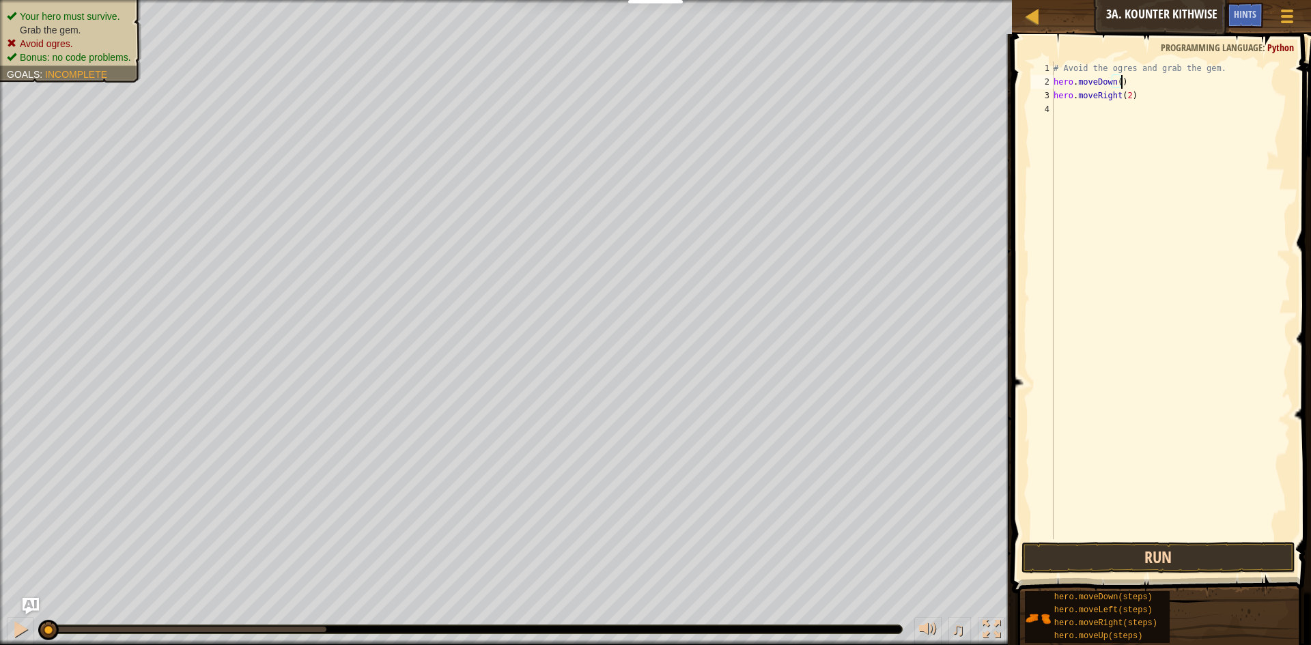
type textarea "hero.moveDown()"
click at [1135, 558] on button "Run" at bounding box center [1158, 557] width 274 height 31
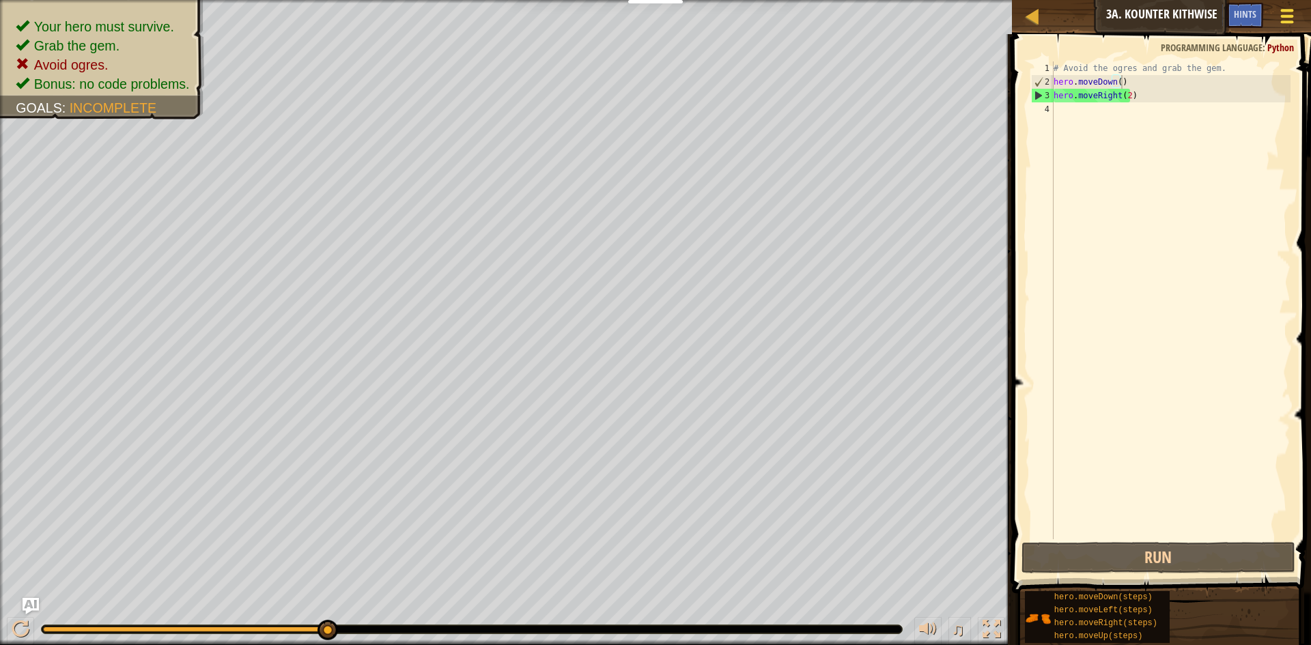
click at [1290, 15] on span at bounding box center [1287, 16] width 13 height 3
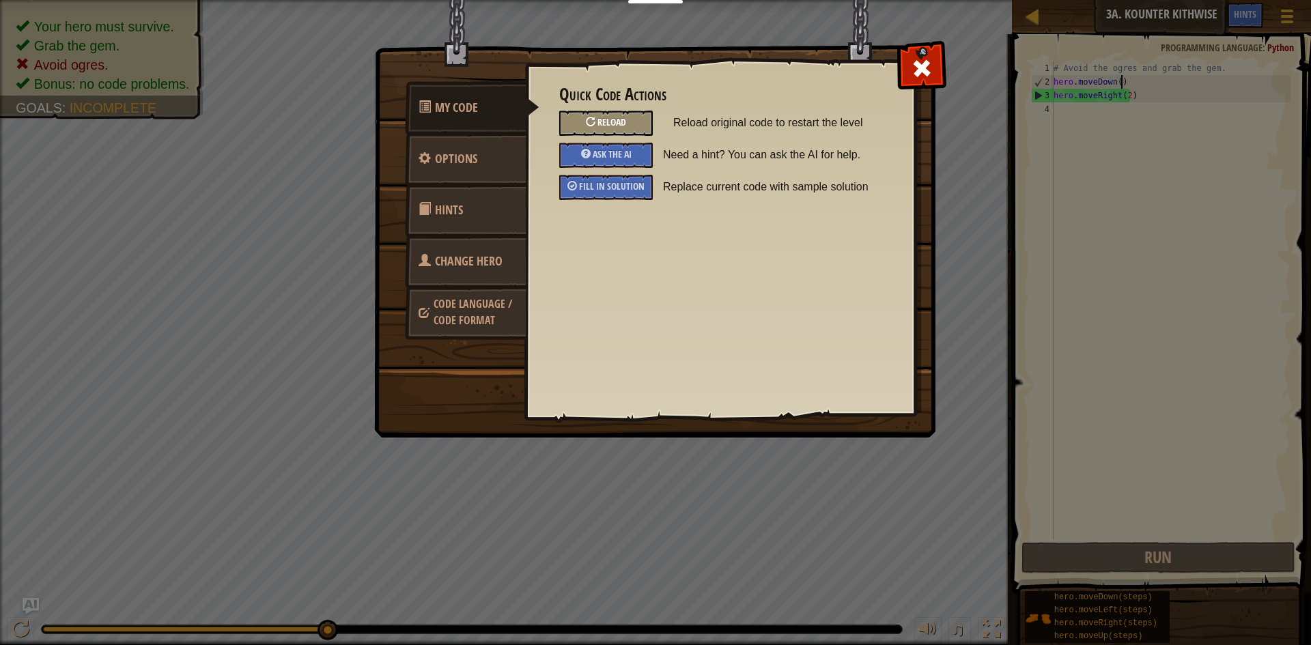
click at [619, 122] on span "Reload" at bounding box center [611, 121] width 29 height 13
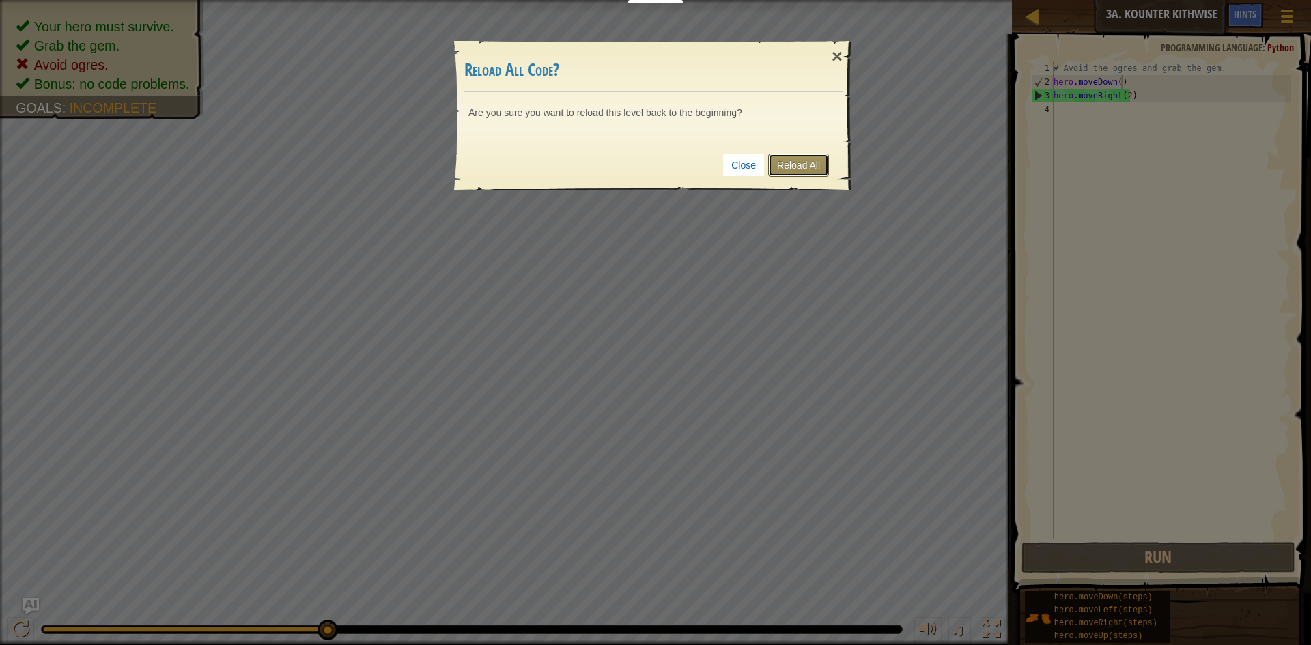
click at [789, 168] on link "Reload All" at bounding box center [798, 165] width 61 height 23
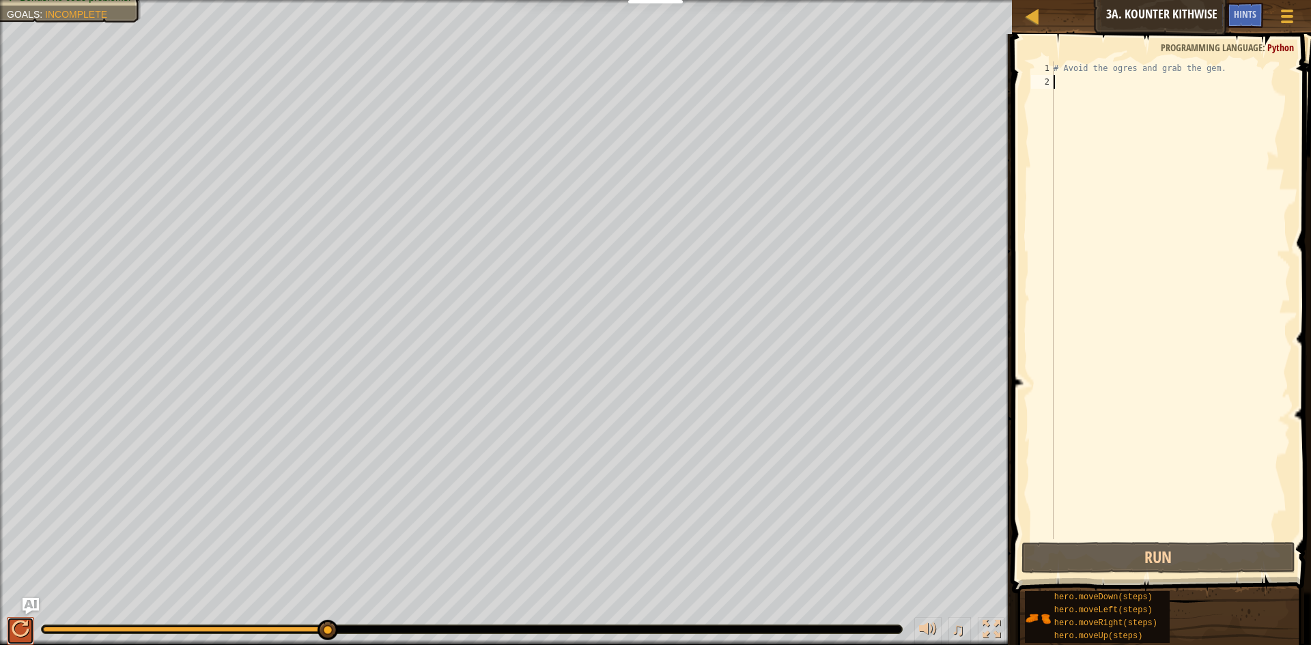
click at [18, 630] on div at bounding box center [21, 629] width 18 height 18
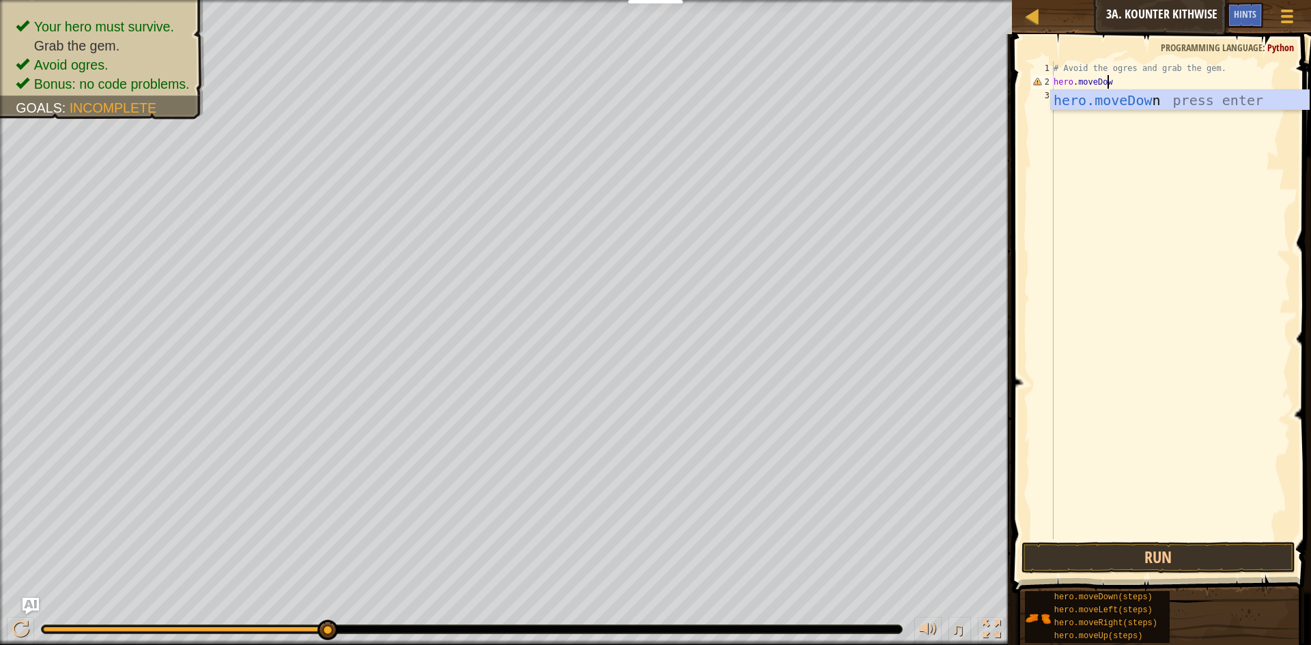
scroll to position [6, 4]
type textarea "hero.moveDown"
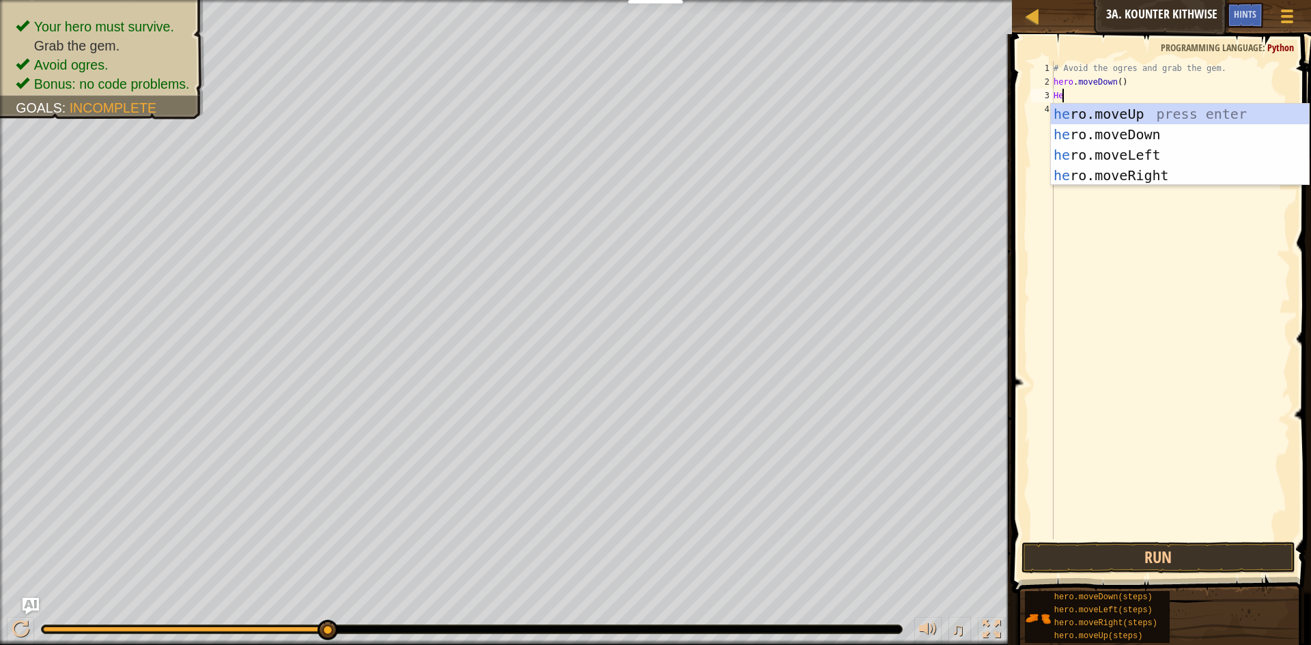
scroll to position [6, 0]
type textarea "H"
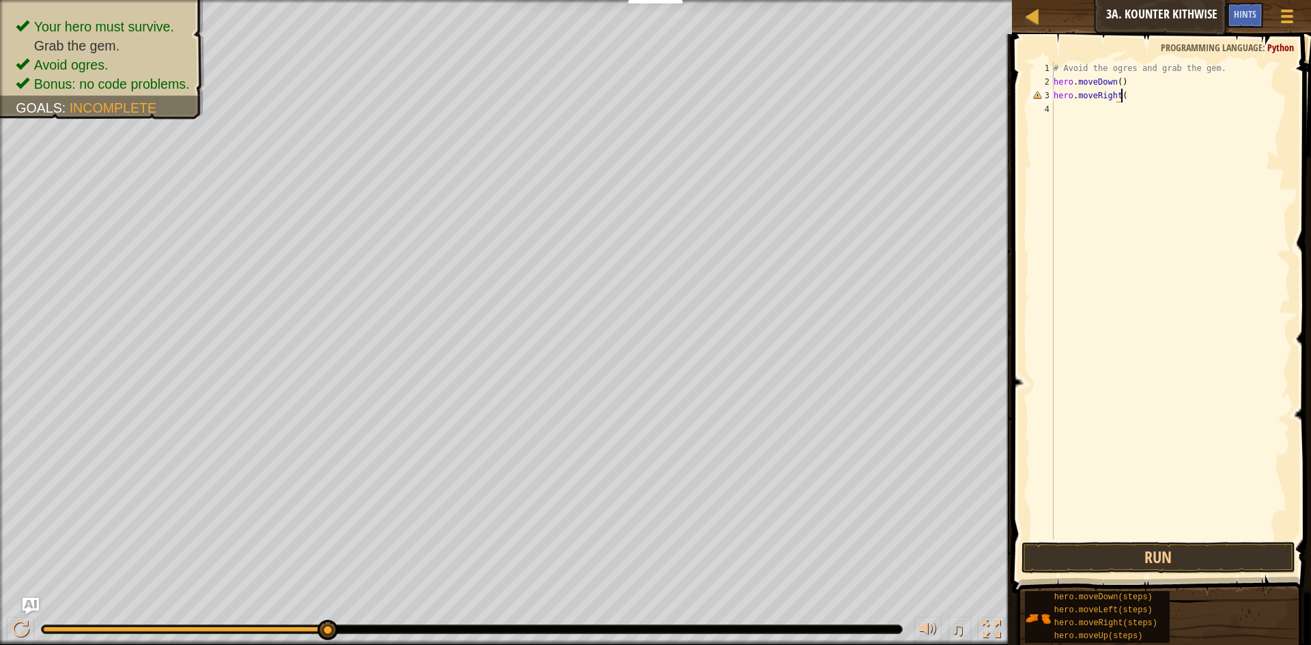
scroll to position [6, 5]
click at [1115, 81] on div "# Avoid the ogres and grab the gem. hero . moveDown ( ) hero . moveRight ( )" at bounding box center [1171, 313] width 240 height 505
type textarea "hero.moveDown(2)"
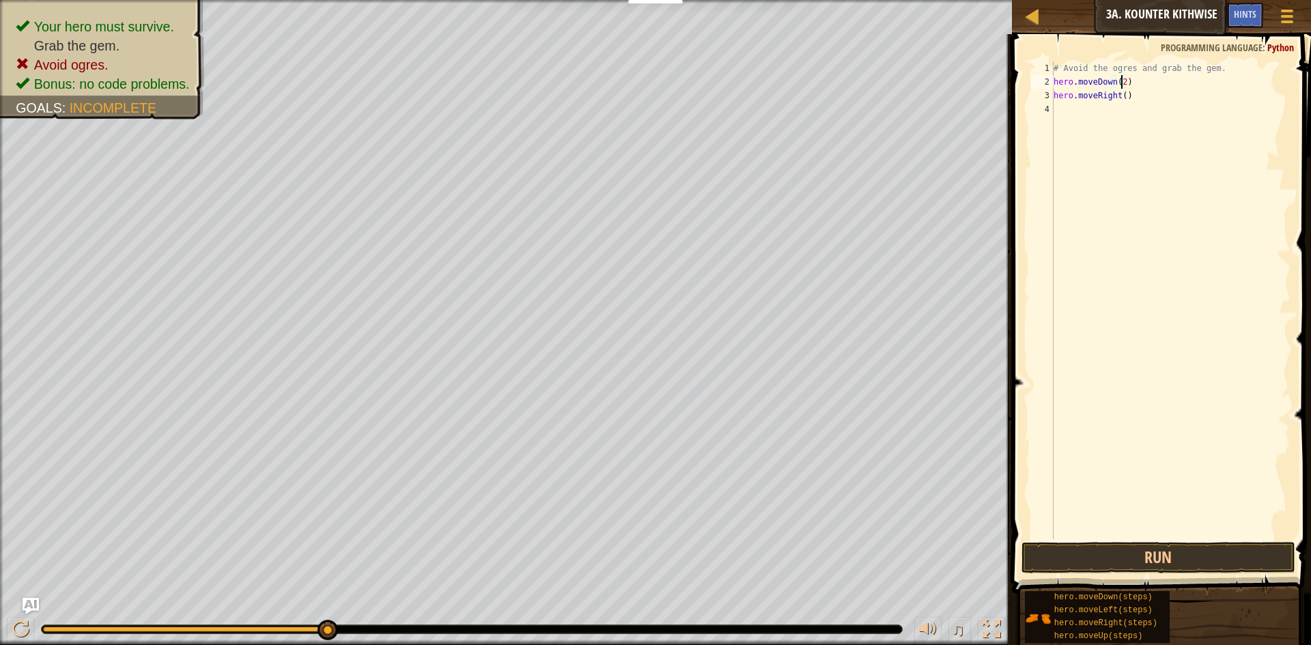
click at [1090, 118] on div "# Avoid the ogres and grab the gem. hero . moveDown ( 2 ) hero . moveRight ( )" at bounding box center [1171, 313] width 240 height 505
type textarea "hero.MoveUp()"
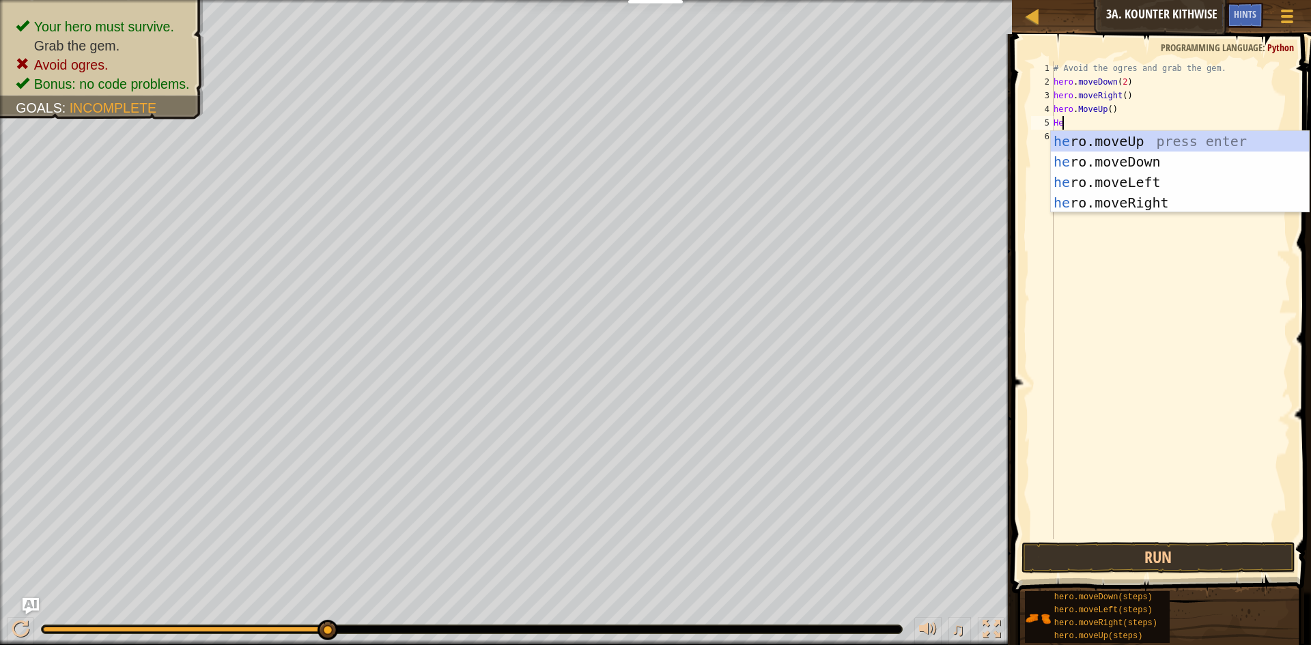
scroll to position [6, 0]
type textarea "H"
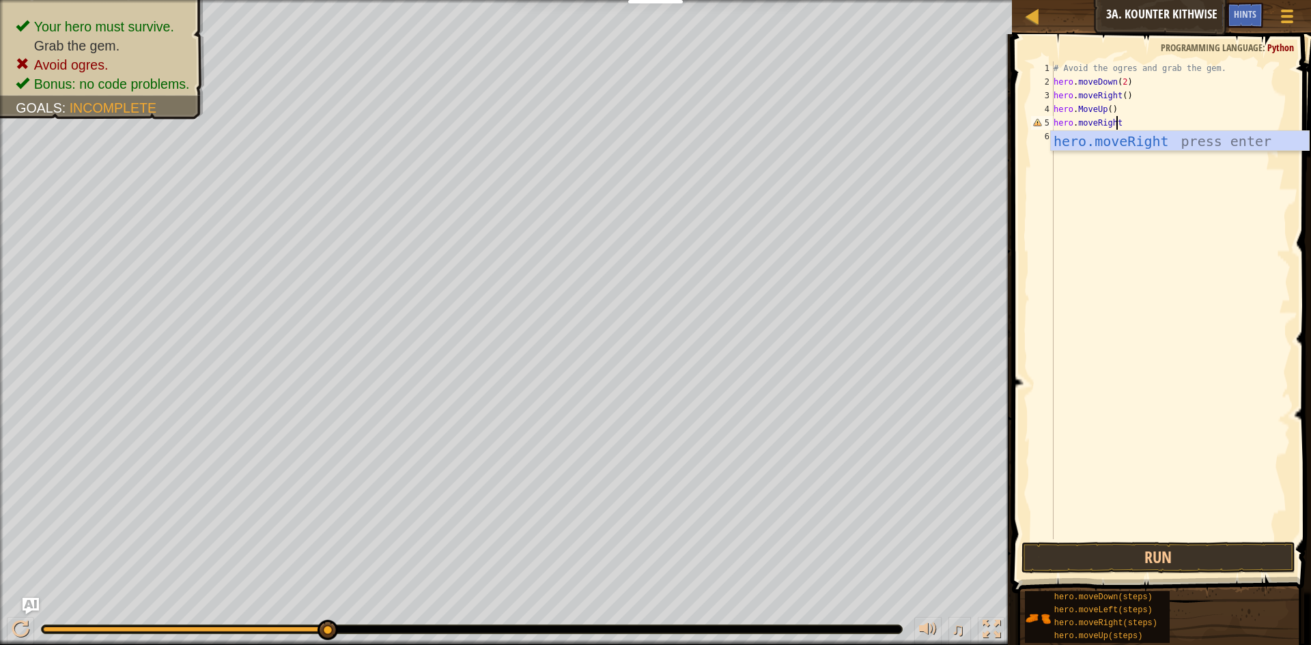
type textarea "hero.moveRight()"
click at [1072, 139] on div "# Avoid the ogres and grab the gem. hero . moveDown ( 2 ) hero . moveRight ( ) …" at bounding box center [1171, 313] width 240 height 505
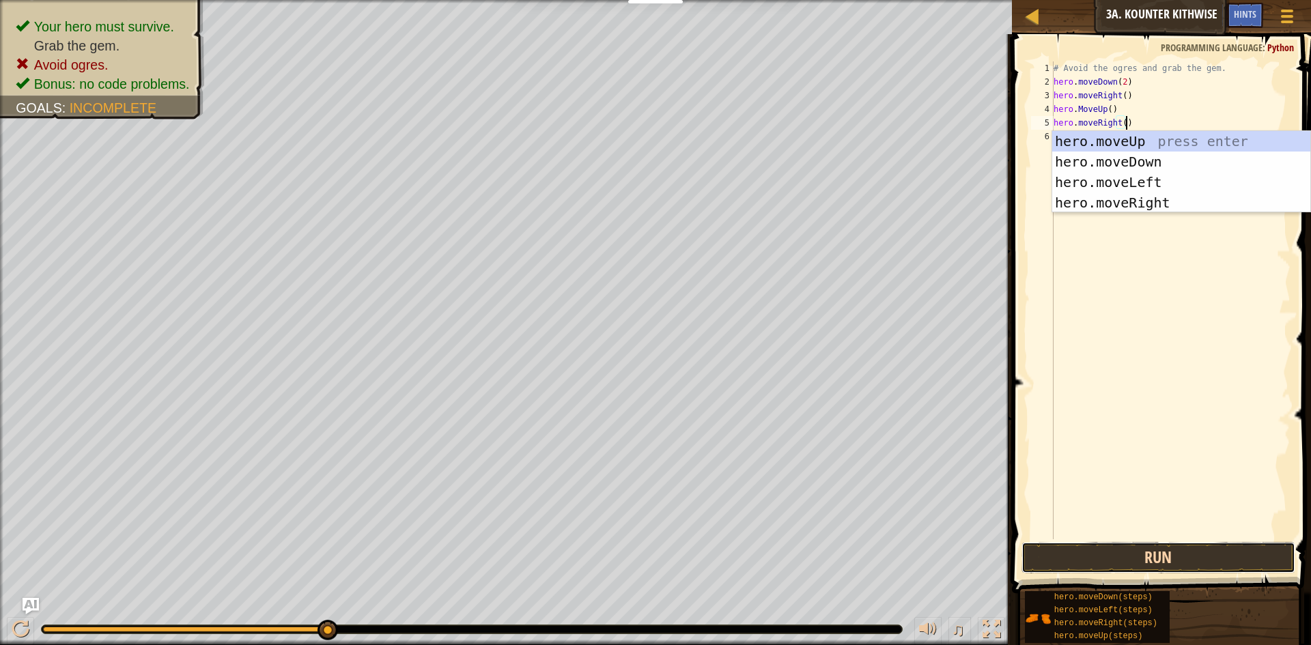
click at [1132, 564] on button "Run" at bounding box center [1158, 557] width 274 height 31
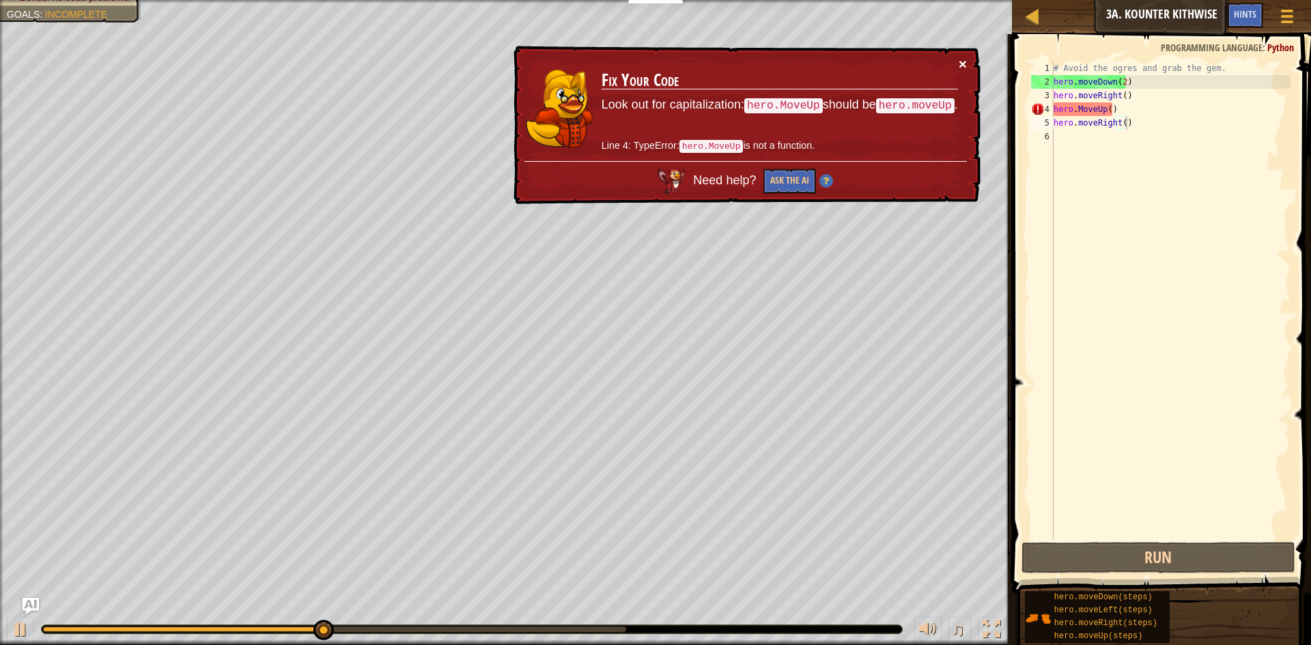
click at [966, 60] on button "×" at bounding box center [963, 67] width 9 height 14
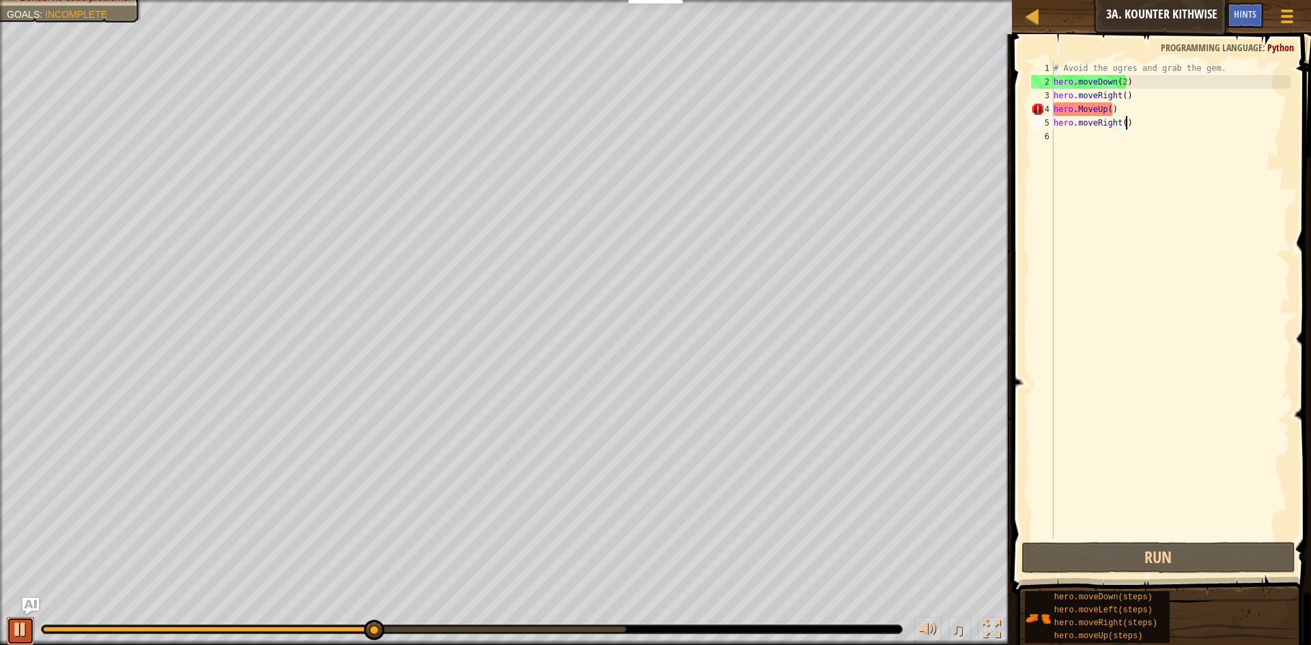
click at [21, 623] on div at bounding box center [21, 629] width 18 height 18
click at [1086, 111] on div "# Avoid the ogres and grab the gem. hero . moveDown ( 2 ) hero . moveRight ( ) …" at bounding box center [1171, 313] width 240 height 505
click at [1080, 109] on div "# Avoid the ogres and grab the gem. hero . moveDown ( 2 ) hero . moveRight ( ) …" at bounding box center [1171, 313] width 240 height 505
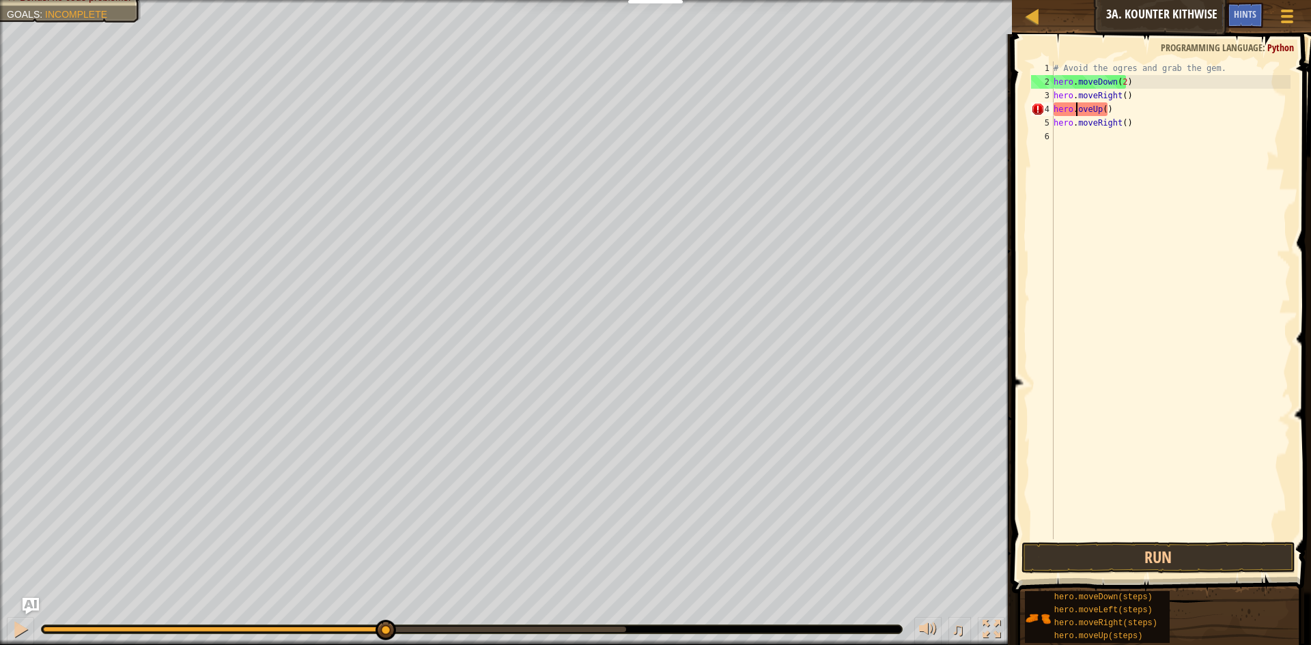
scroll to position [6, 3]
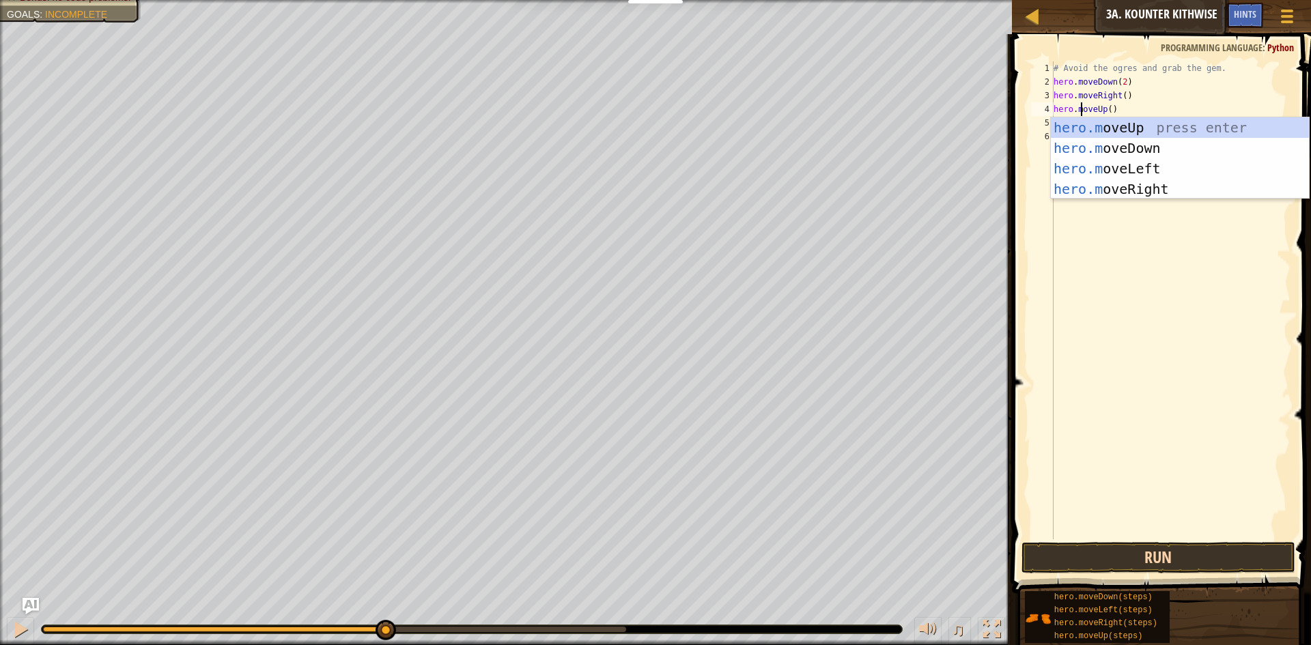
type textarea "hero.moveUp()"
click at [1119, 556] on button "Run" at bounding box center [1158, 557] width 274 height 31
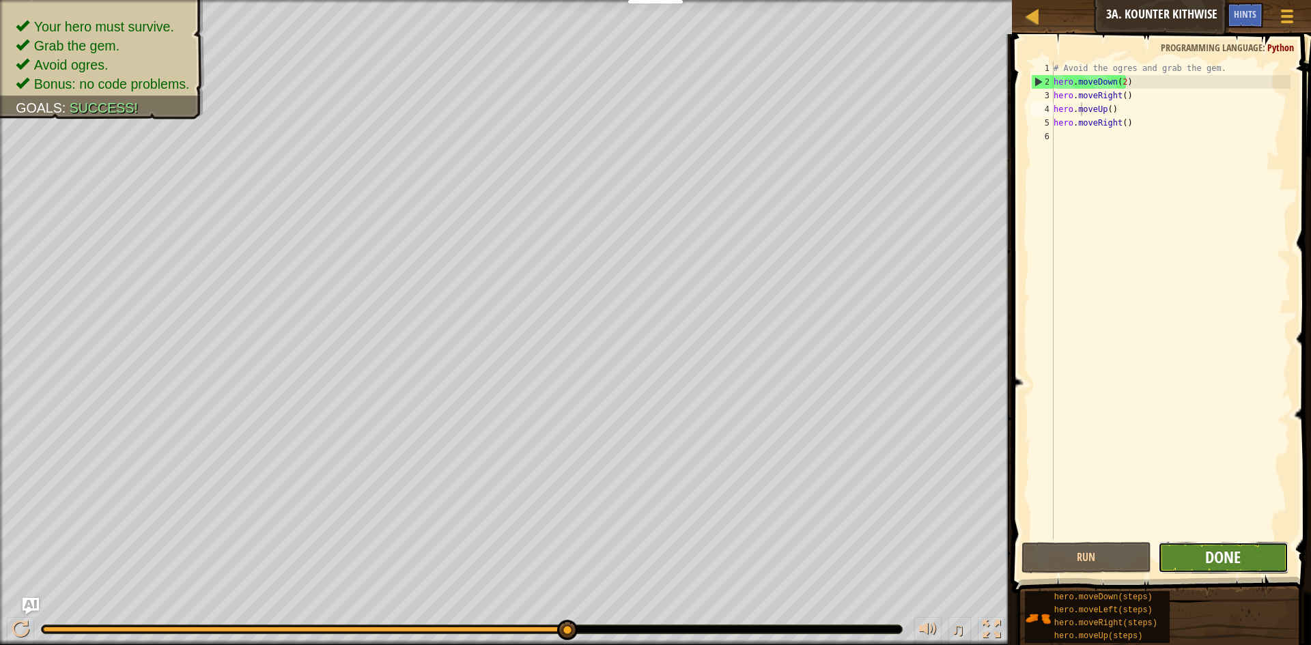
click at [1219, 558] on span "Done" at bounding box center [1222, 557] width 35 height 22
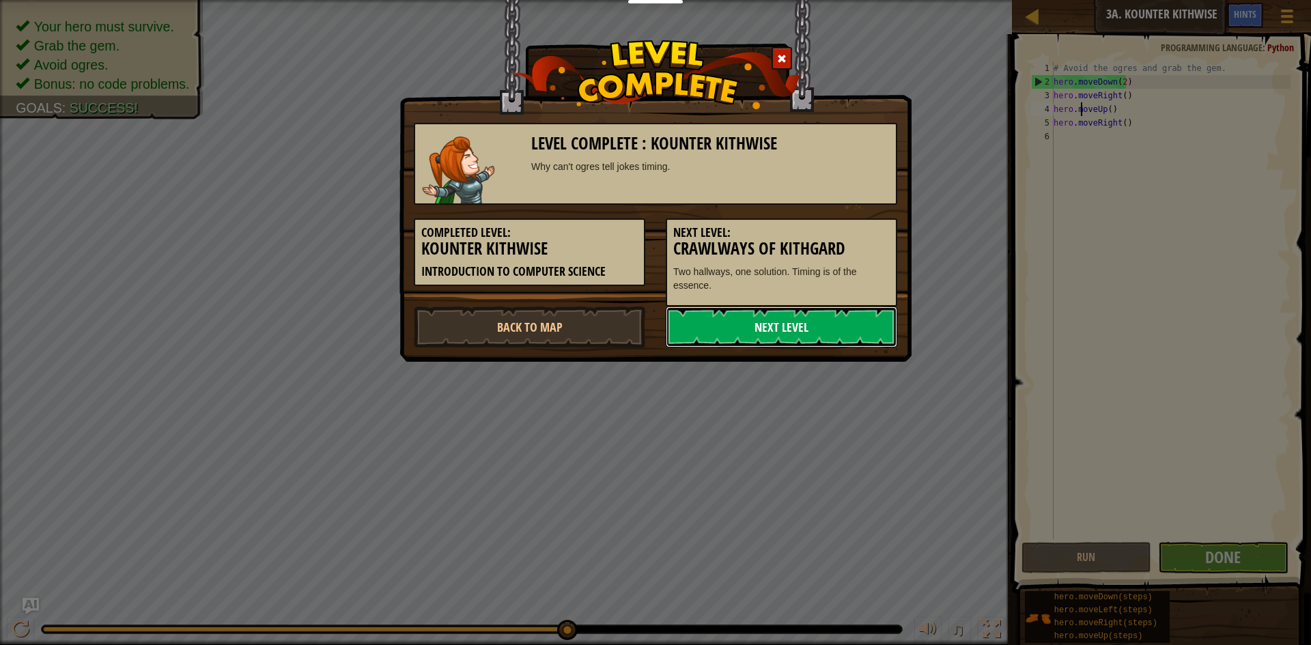
click at [734, 330] on link "Next Level" at bounding box center [781, 326] width 231 height 41
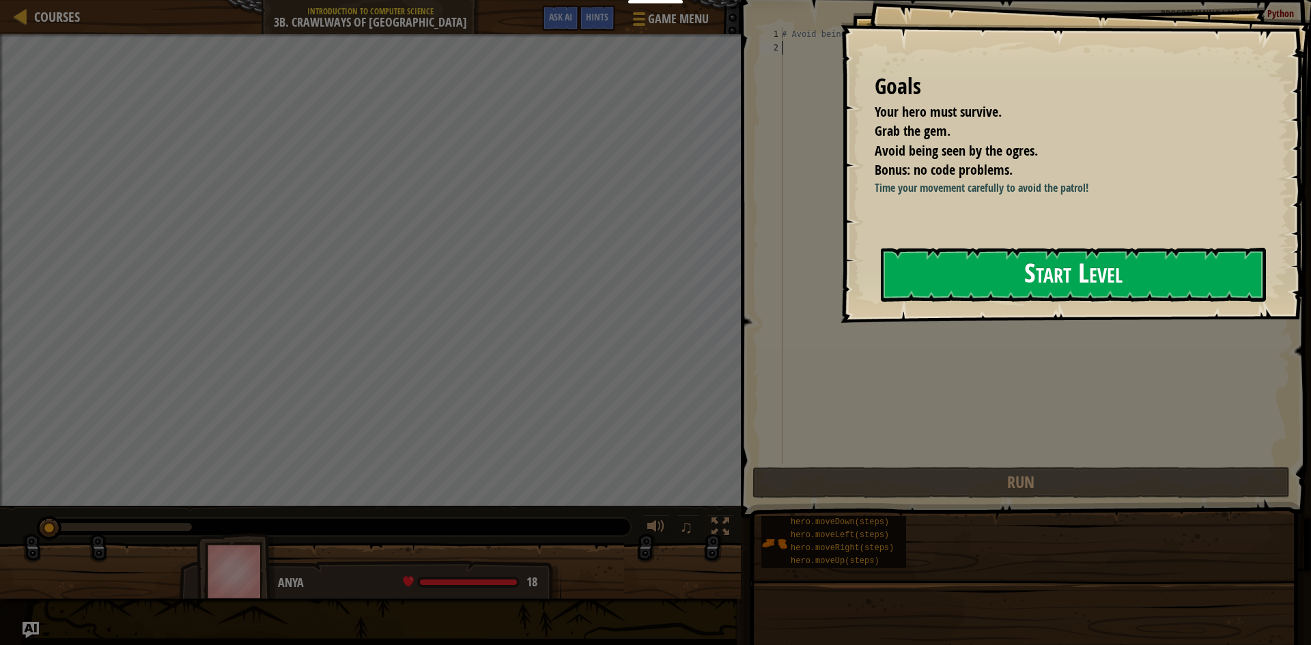
click at [1097, 276] on button "Start Level" at bounding box center [1073, 275] width 385 height 54
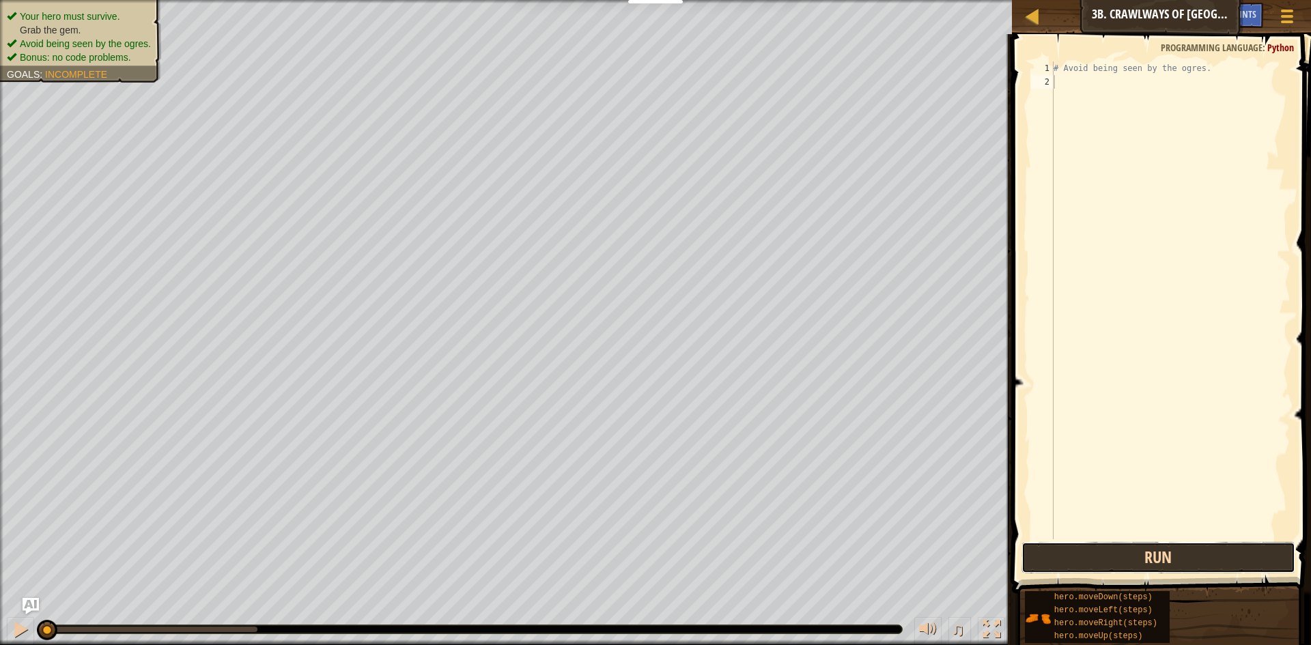
click at [1128, 547] on button "Run" at bounding box center [1158, 557] width 274 height 31
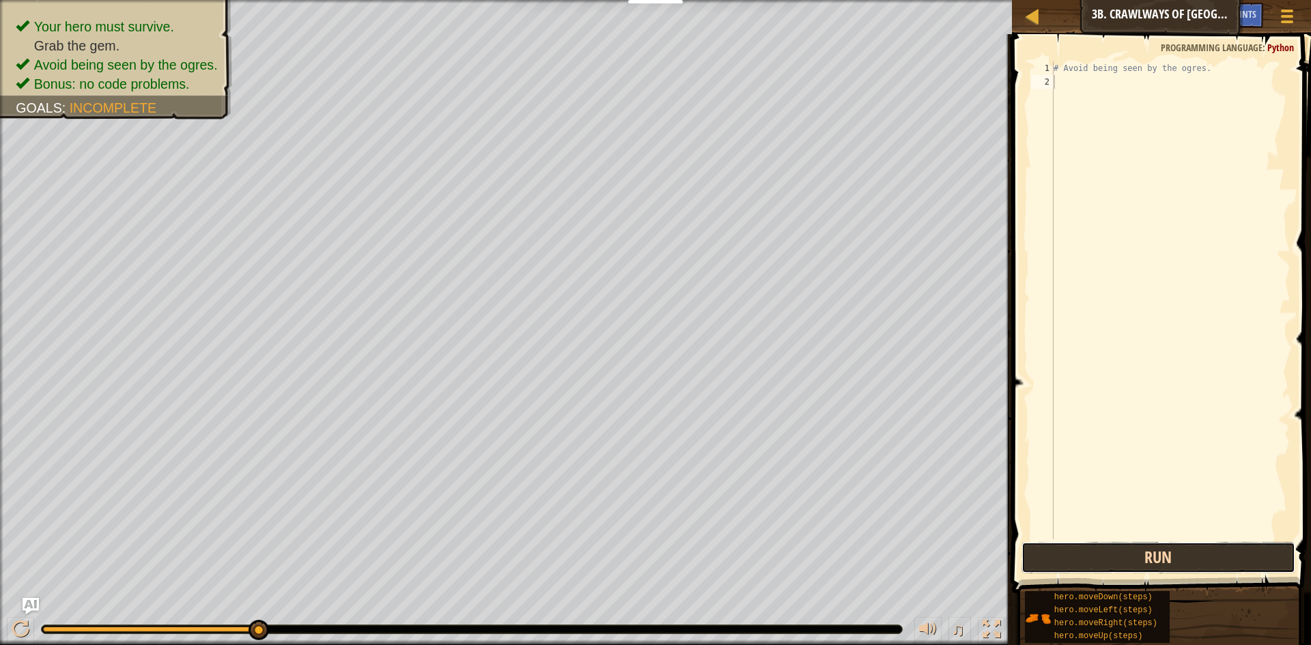
click at [1126, 554] on button "Run" at bounding box center [1158, 557] width 274 height 31
